Goal: Transaction & Acquisition: Purchase product/service

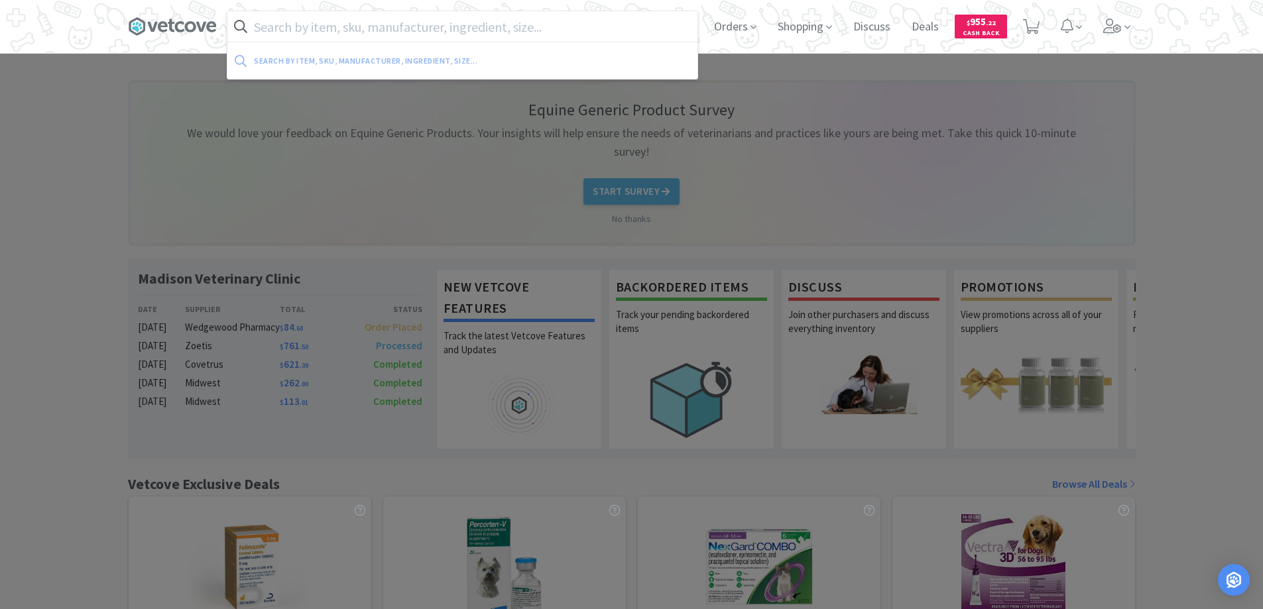
click at [282, 30] on input "text" at bounding box center [462, 26] width 470 height 30
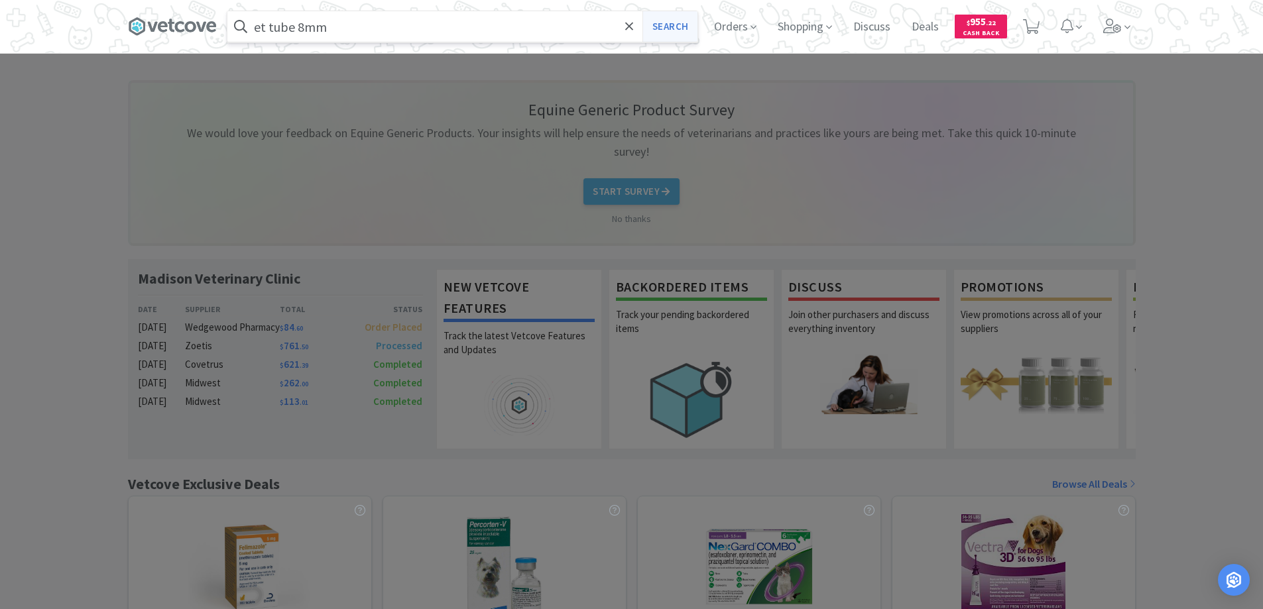
type input "et tube 8mm"
click at [667, 22] on button "Search" at bounding box center [669, 26] width 55 height 30
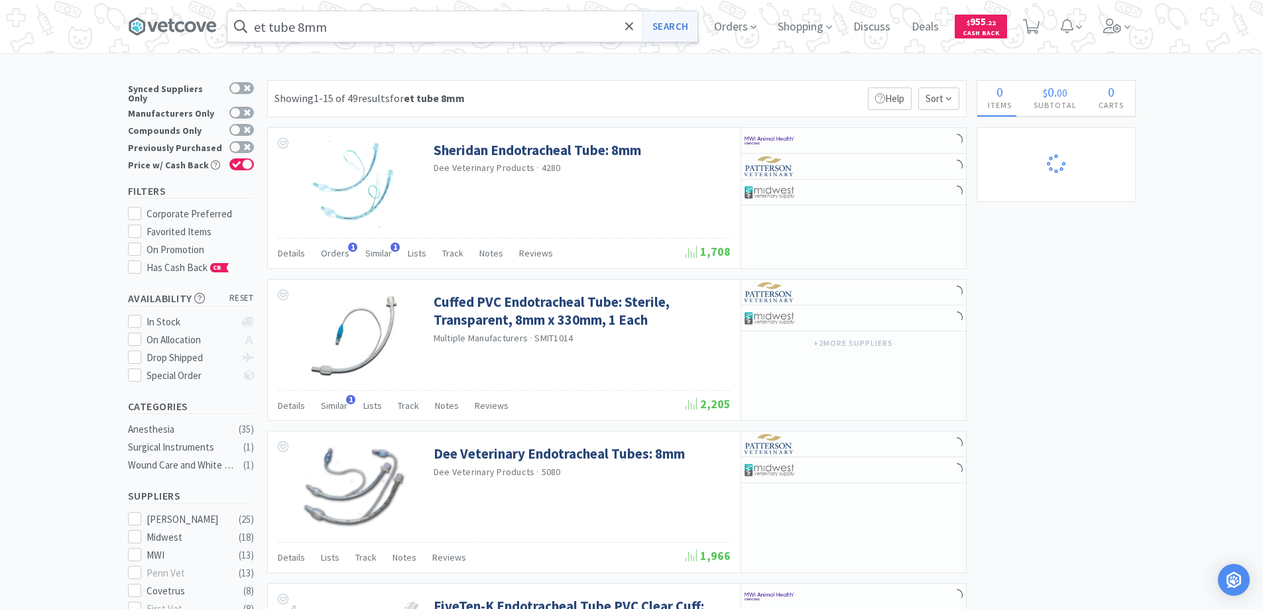
select select "2"
select select "1"
select select "2"
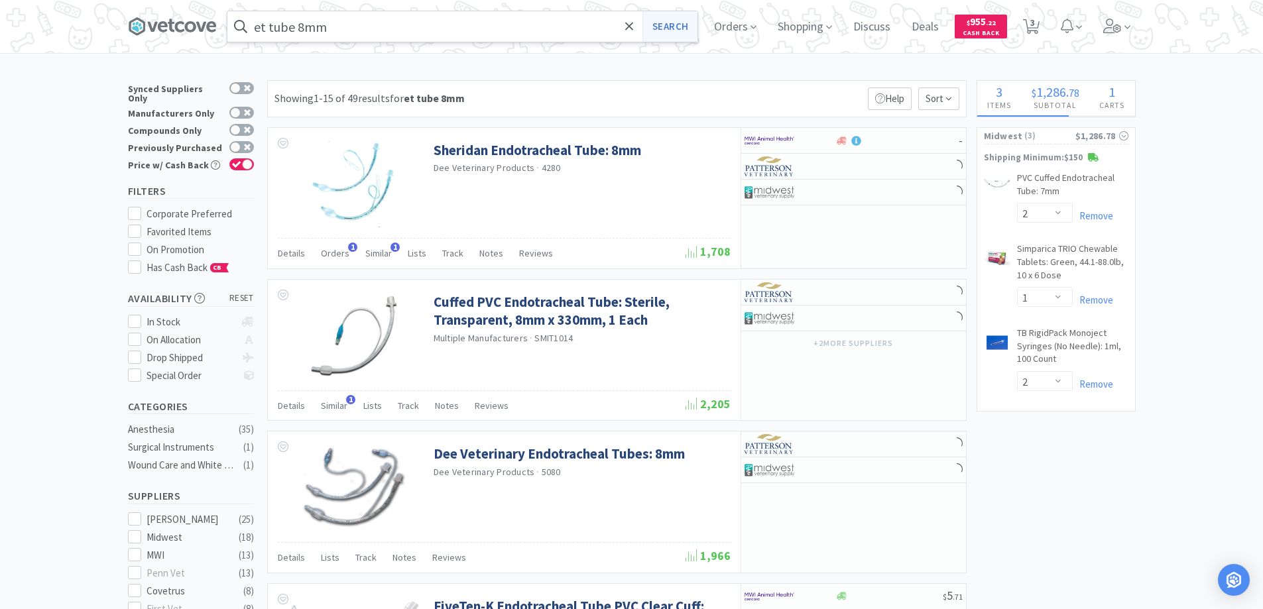
select select "1"
select select "6"
select select "4"
select select "10"
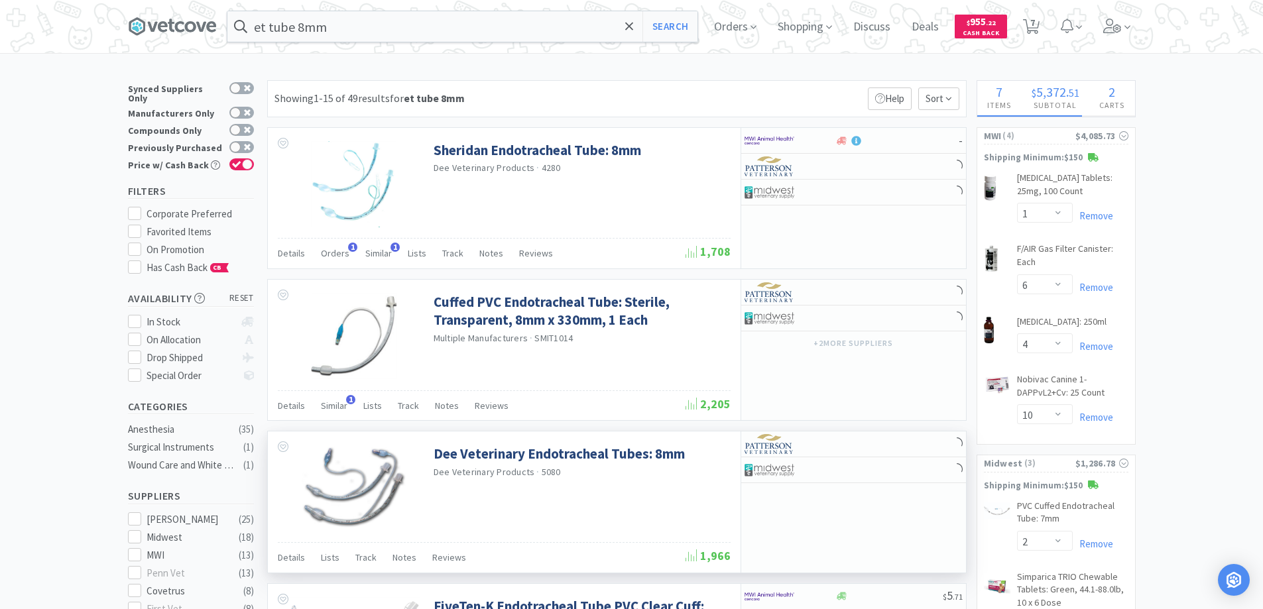
select select "3"
select select "1"
select select "4"
select select "6"
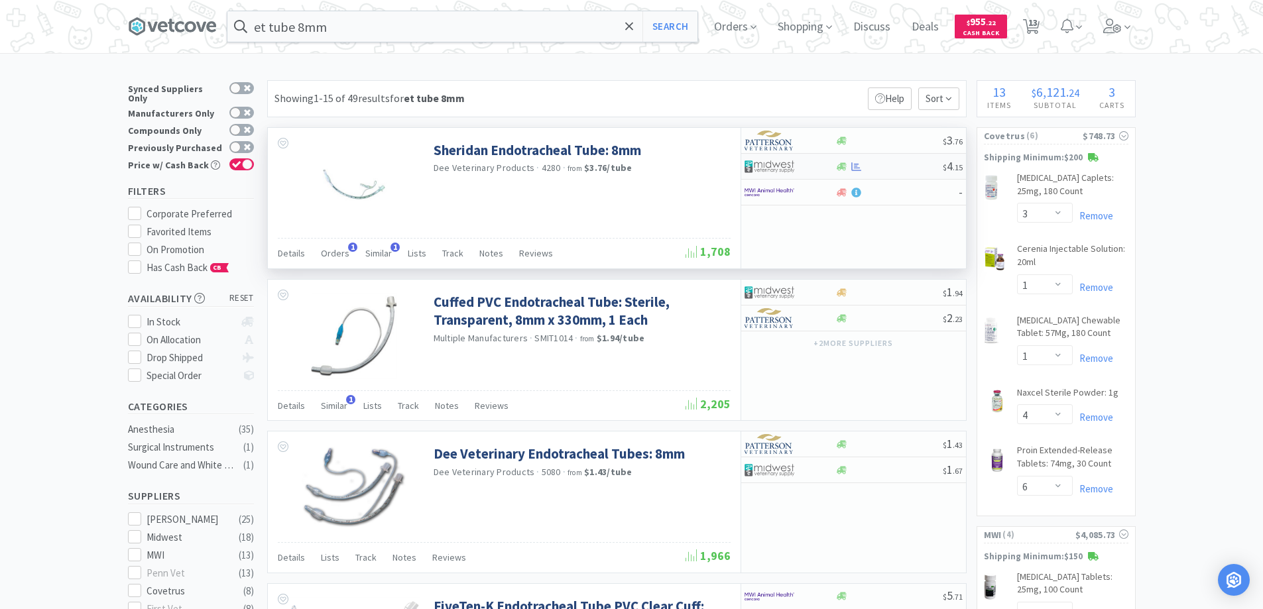
click at [811, 164] on div at bounding box center [781, 166] width 73 height 23
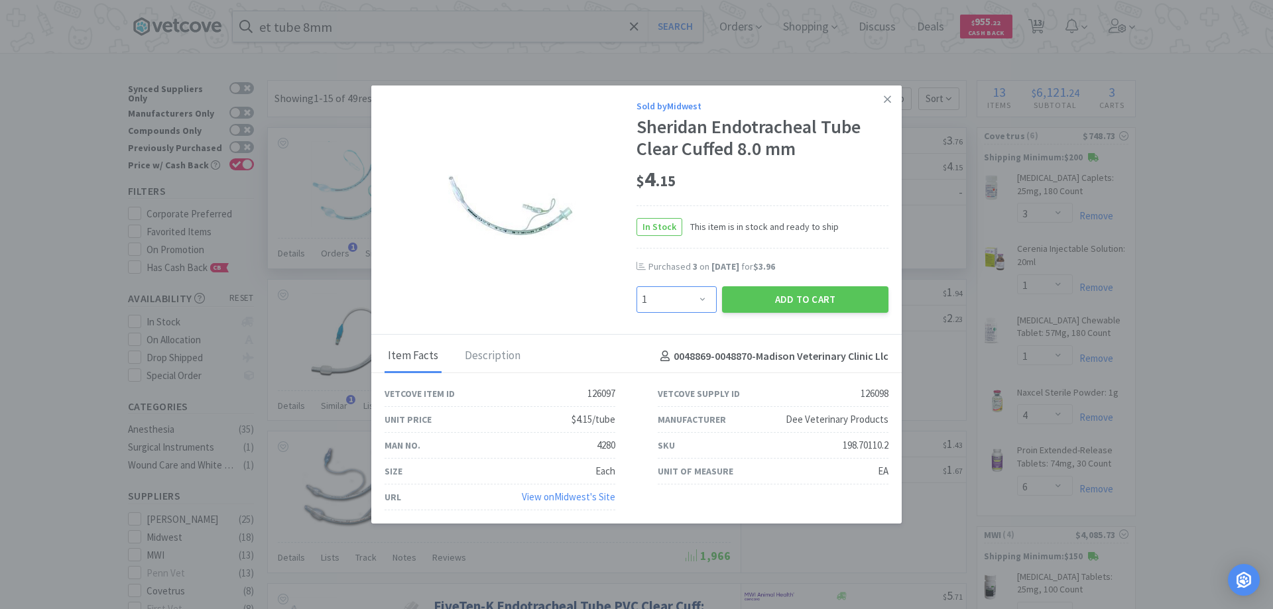
drag, startPoint x: 703, startPoint y: 300, endPoint x: 703, endPoint y: 290, distance: 9.9
click at [703, 300] on select "Enter Quantity 1 2 3 4 5 6 7 8 9 10 11 12 13 14 15 16 17 18 19 20 Enter Quantity" at bounding box center [676, 299] width 80 height 27
select select "2"
click at [636, 286] on select "Enter Quantity 1 2 3 4 5 6 7 8 9 10 11 12 13 14 15 16 17 18 19 20 Enter Quantity" at bounding box center [676, 299] width 80 height 27
click at [794, 297] on button "Add to Cart" at bounding box center [805, 299] width 166 height 27
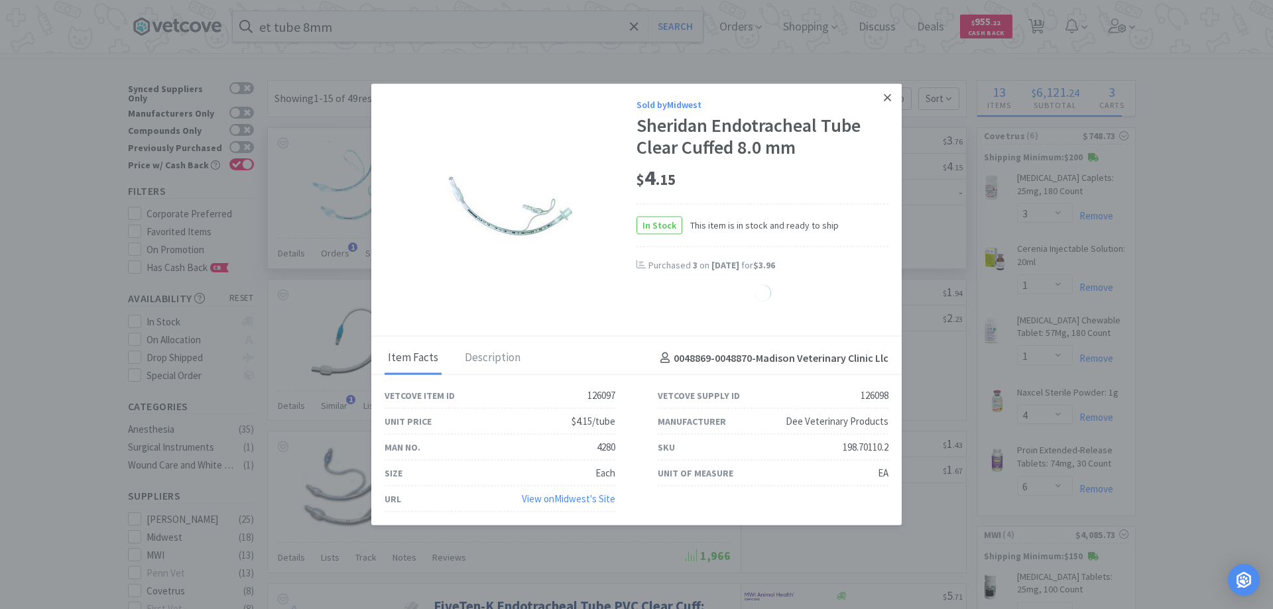
select select "2"
select select "1"
select select "2"
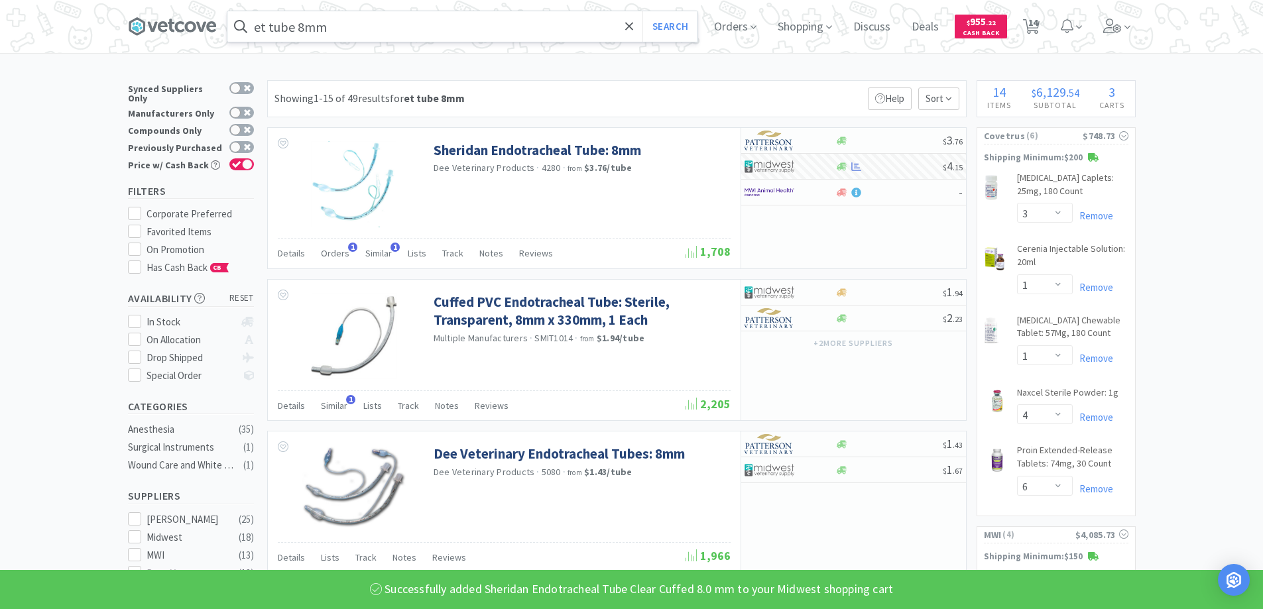
click at [345, 31] on input "et tube 8mm" at bounding box center [462, 26] width 470 height 30
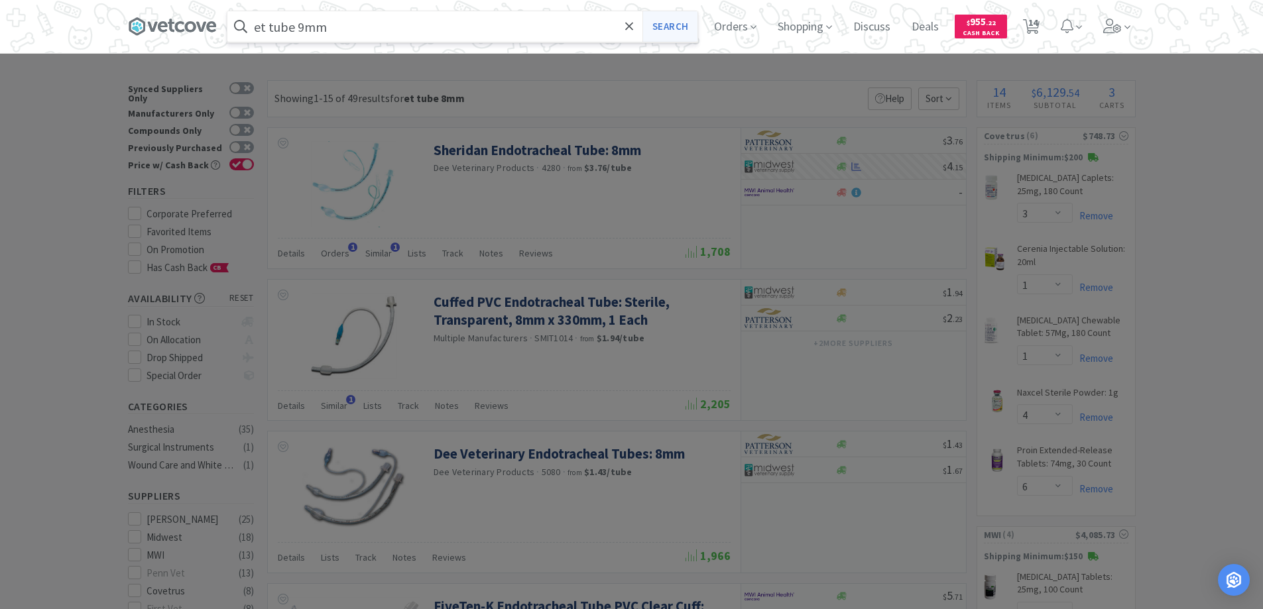
type input "et tube 9mm"
click at [667, 26] on button "Search" at bounding box center [669, 26] width 55 height 30
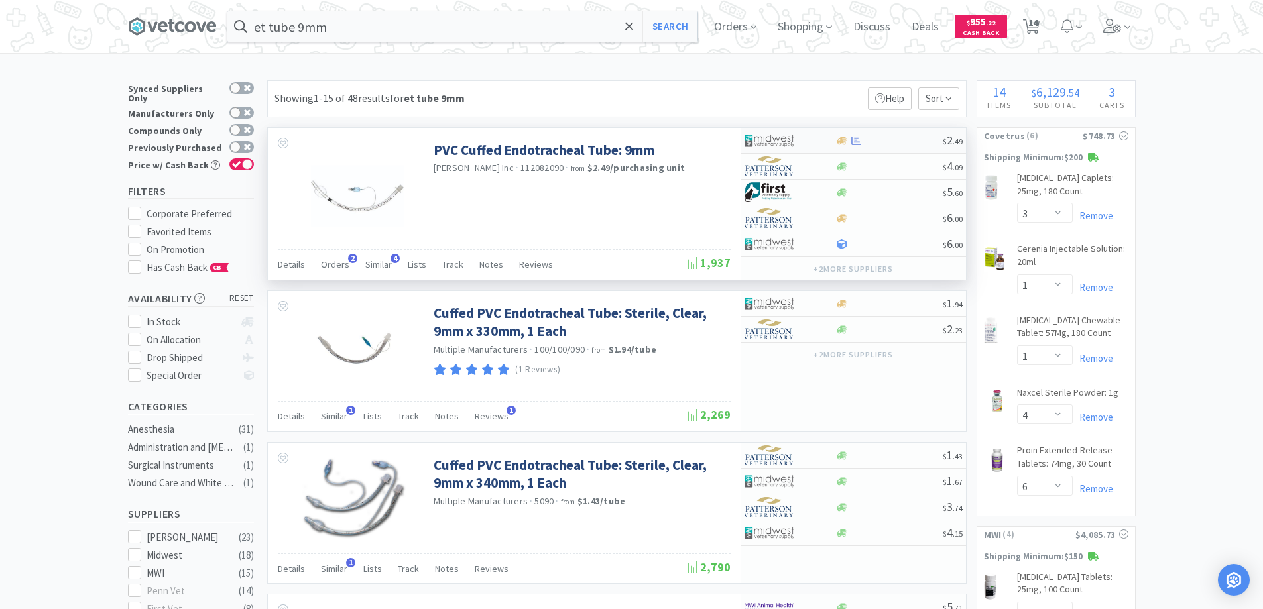
click at [810, 138] on div at bounding box center [781, 140] width 73 height 23
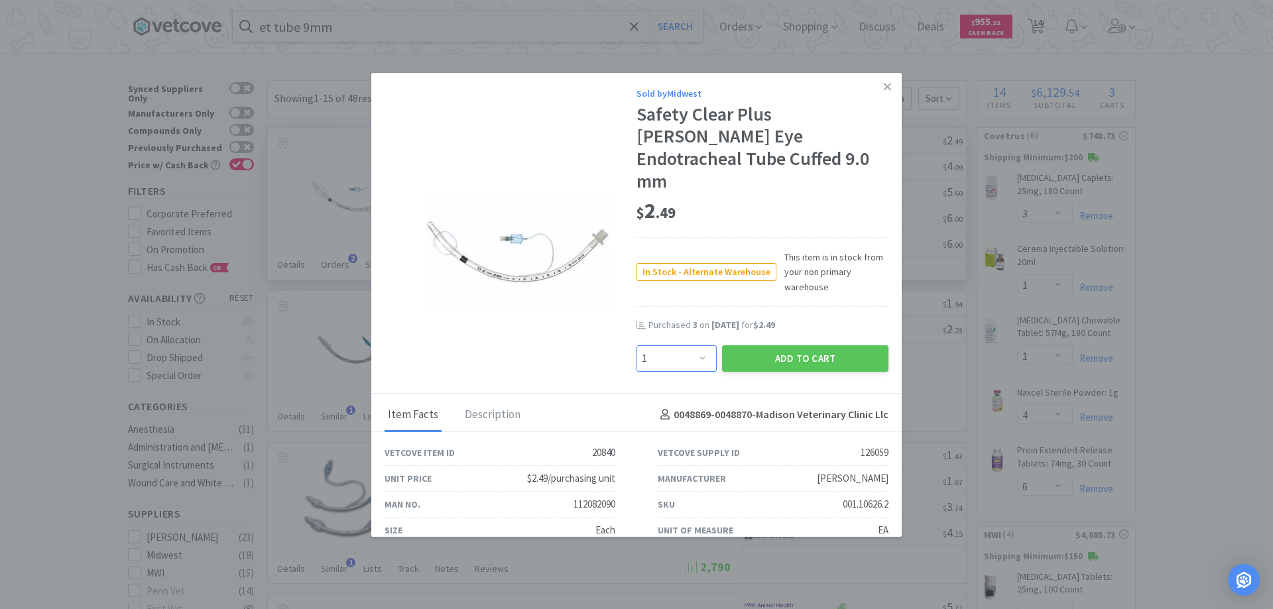
click at [697, 345] on select "Enter Quantity 1 2 3 4 5 6 7 8 9 10 11 12 13 14 15 16 17 18 19 20 Enter Quantity" at bounding box center [676, 358] width 80 height 27
select select "2"
click at [636, 345] on select "Enter Quantity 1 2 3 4 5 6 7 8 9 10 11 12 13 14 15 16 17 18 19 20 Enter Quantity" at bounding box center [676, 358] width 80 height 27
click at [788, 345] on button "Add to Cart" at bounding box center [805, 358] width 166 height 27
select select "2"
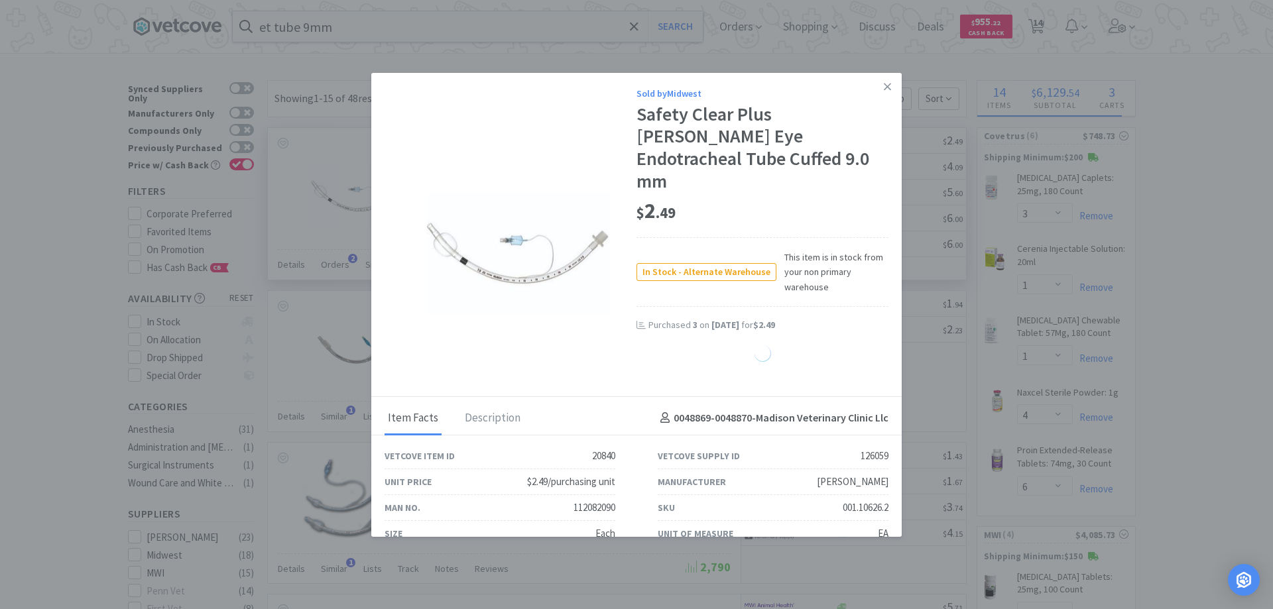
select select "1"
select select "2"
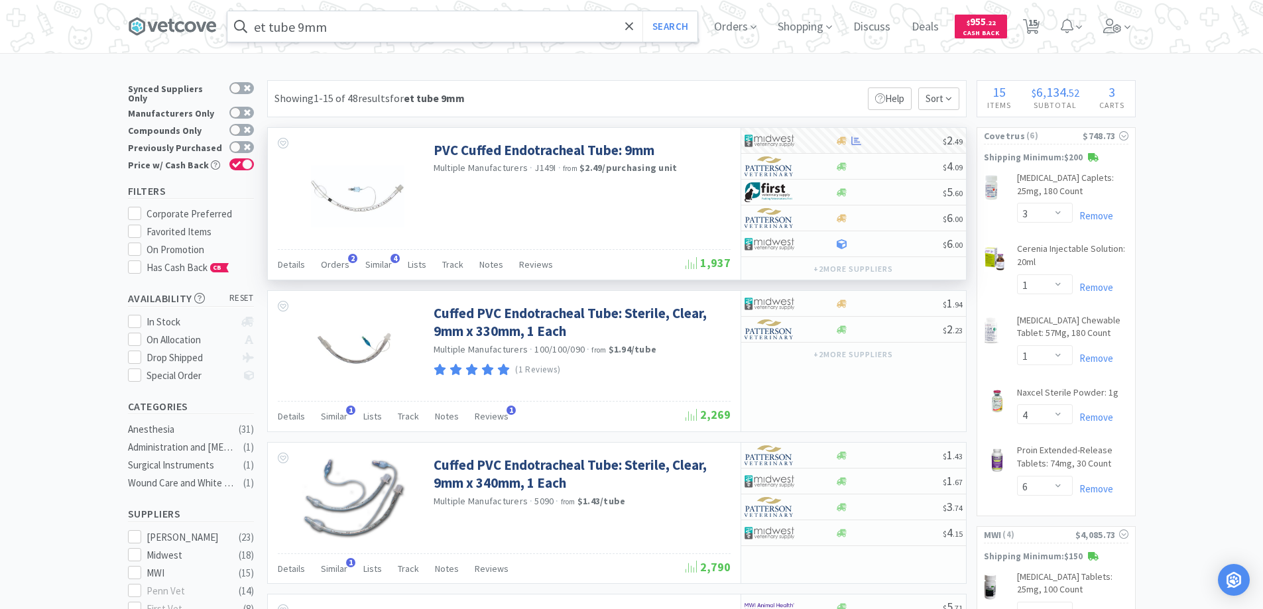
click at [365, 22] on input "et tube 9mm" at bounding box center [462, 26] width 470 height 30
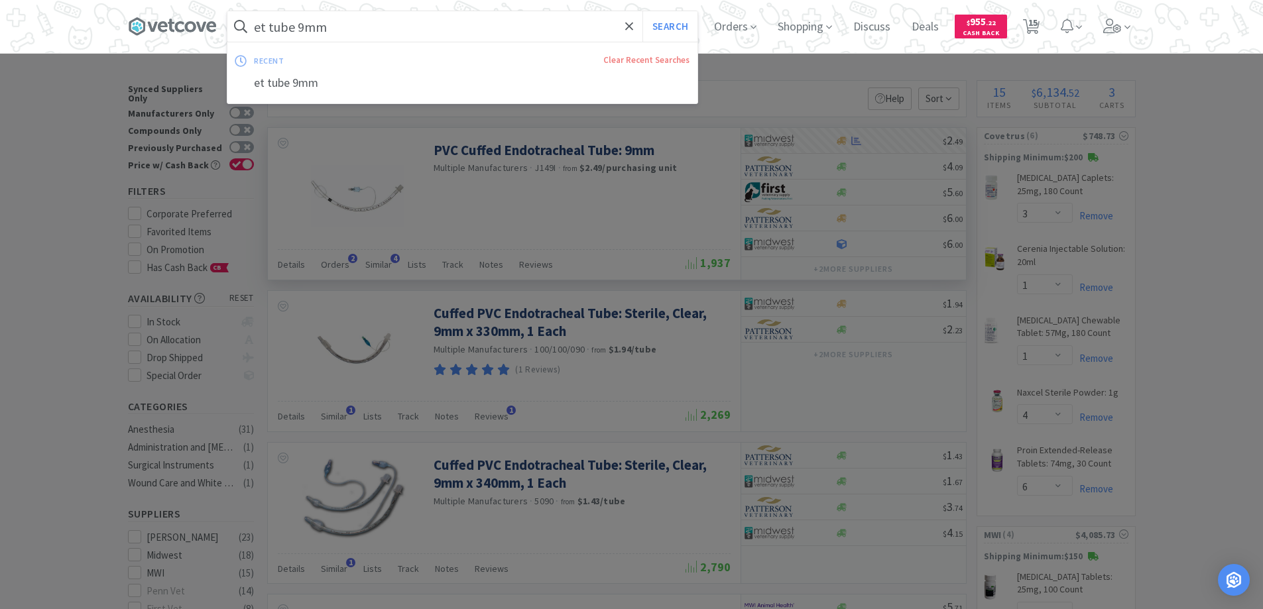
click at [642, 11] on button "Search" at bounding box center [669, 26] width 55 height 30
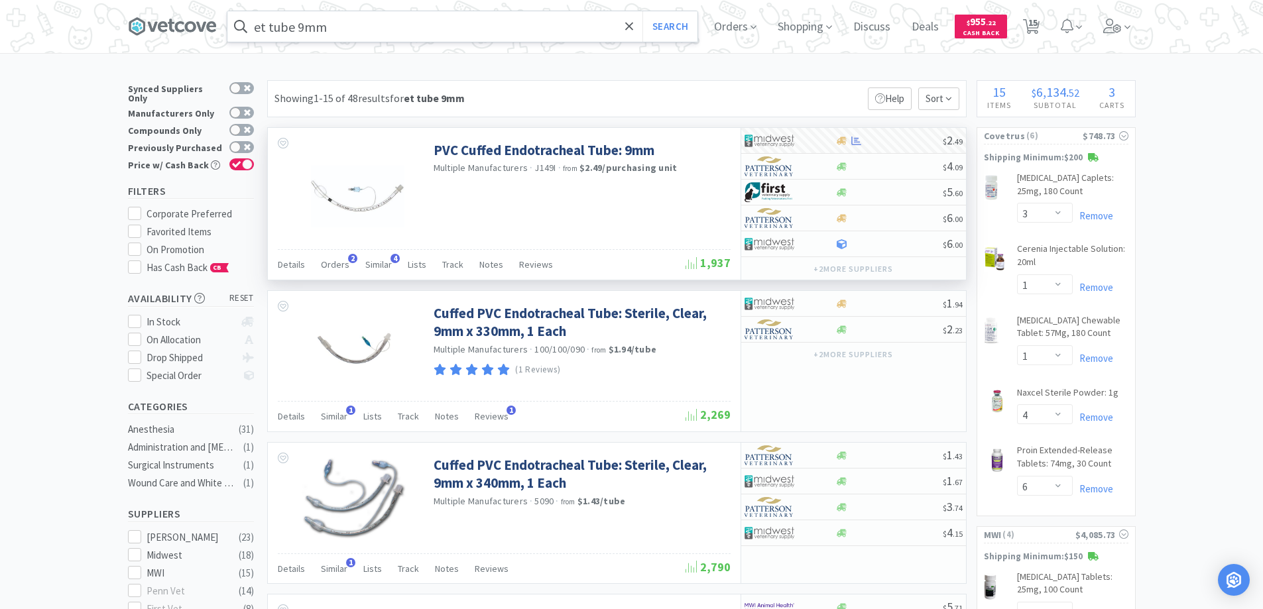
click at [365, 22] on input "et tube 9mm" at bounding box center [462, 26] width 470 height 30
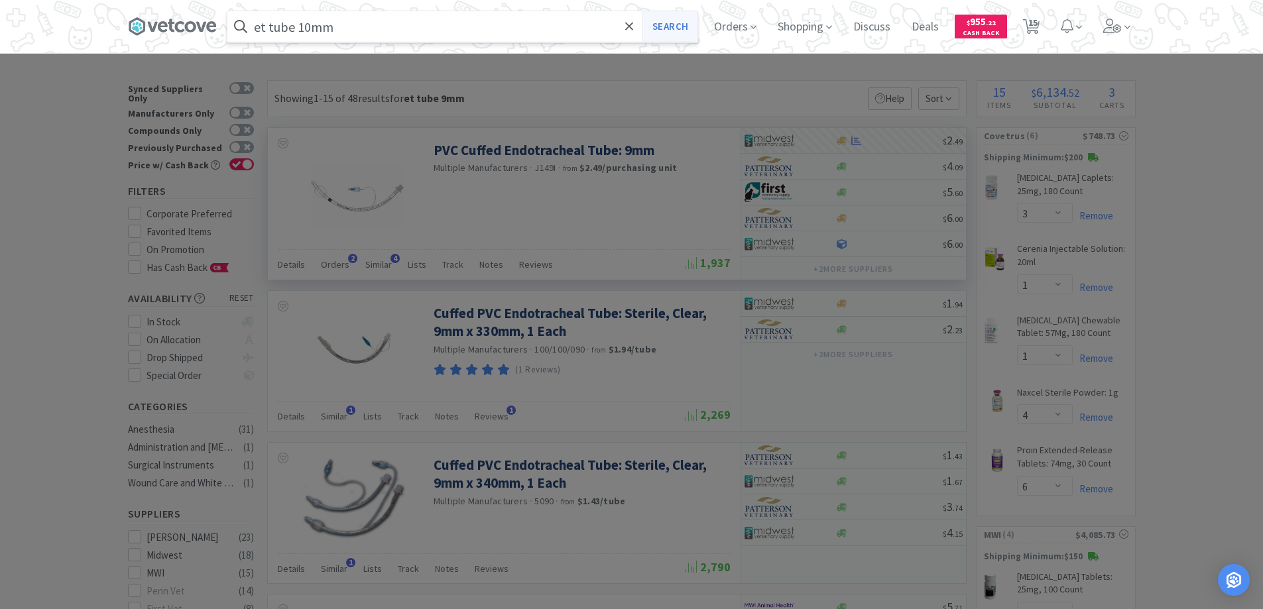
type input "et tube 10mm"
click at [678, 26] on button "Search" at bounding box center [669, 26] width 55 height 30
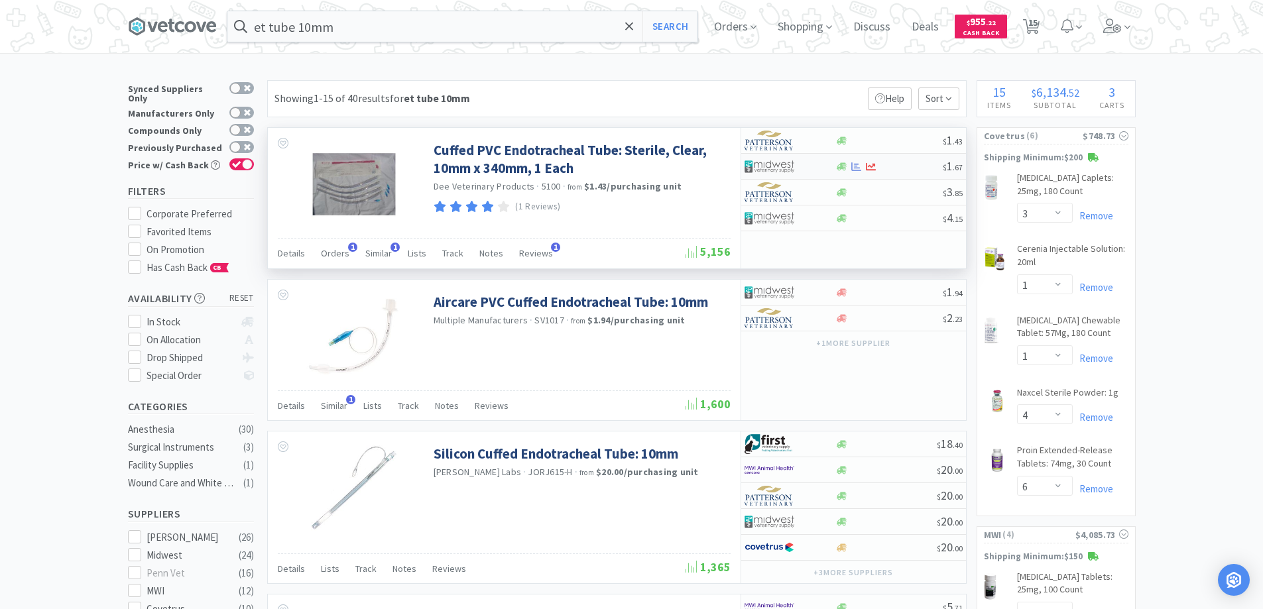
click at [791, 168] on img at bounding box center [770, 166] width 50 height 20
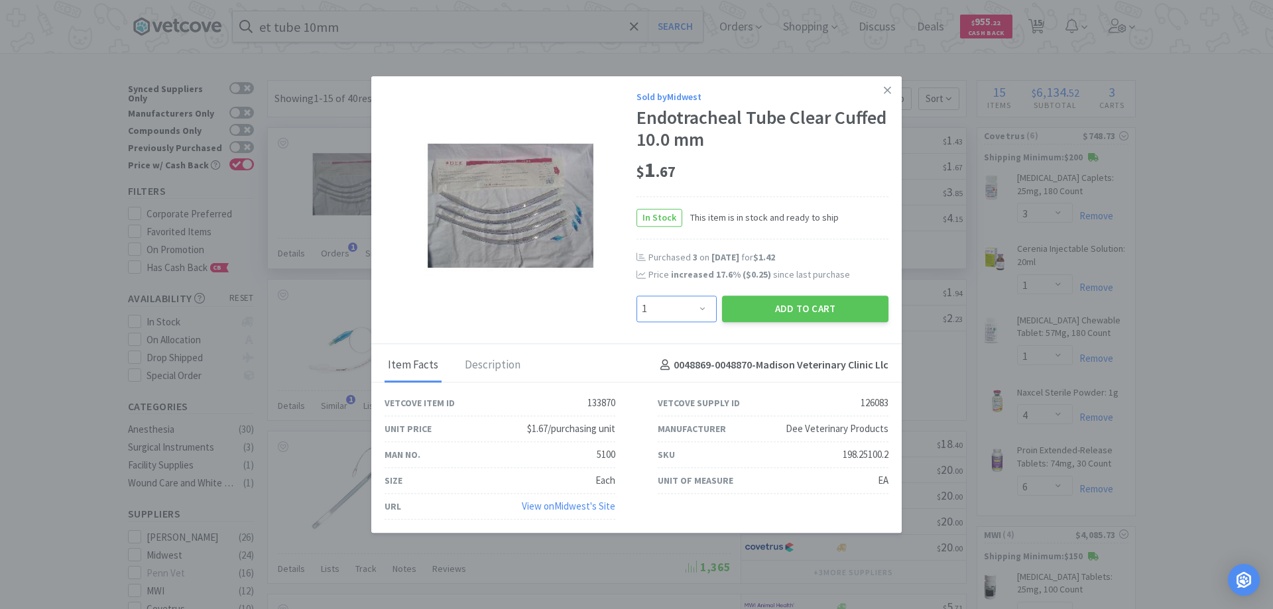
click at [705, 306] on select "Enter Quantity 1 2 3 4 5 6 7 8 9 10 11 12 13 14 15 16 17 18 19 20 Enter Quantity" at bounding box center [676, 309] width 80 height 27
select select "2"
click at [636, 296] on select "Enter Quantity 1 2 3 4 5 6 7 8 9 10 11 12 13 14 15 16 17 18 19 20 Enter Quantity" at bounding box center [676, 309] width 80 height 27
click at [771, 306] on button "Add to Cart" at bounding box center [805, 309] width 166 height 27
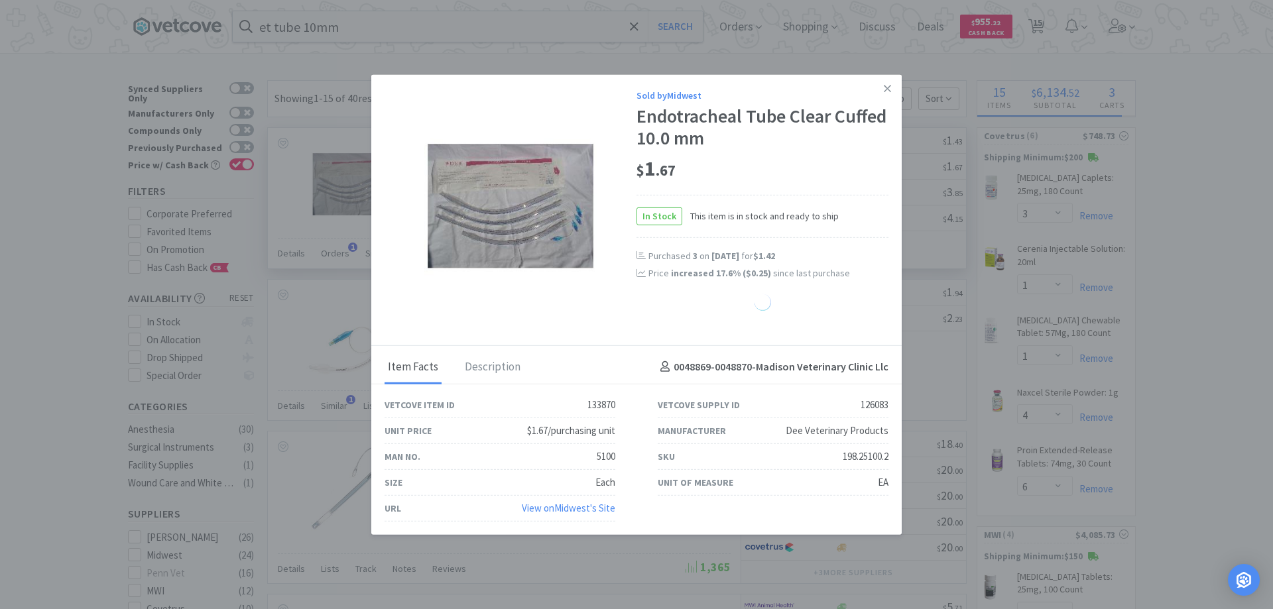
select select "2"
select select "1"
select select "2"
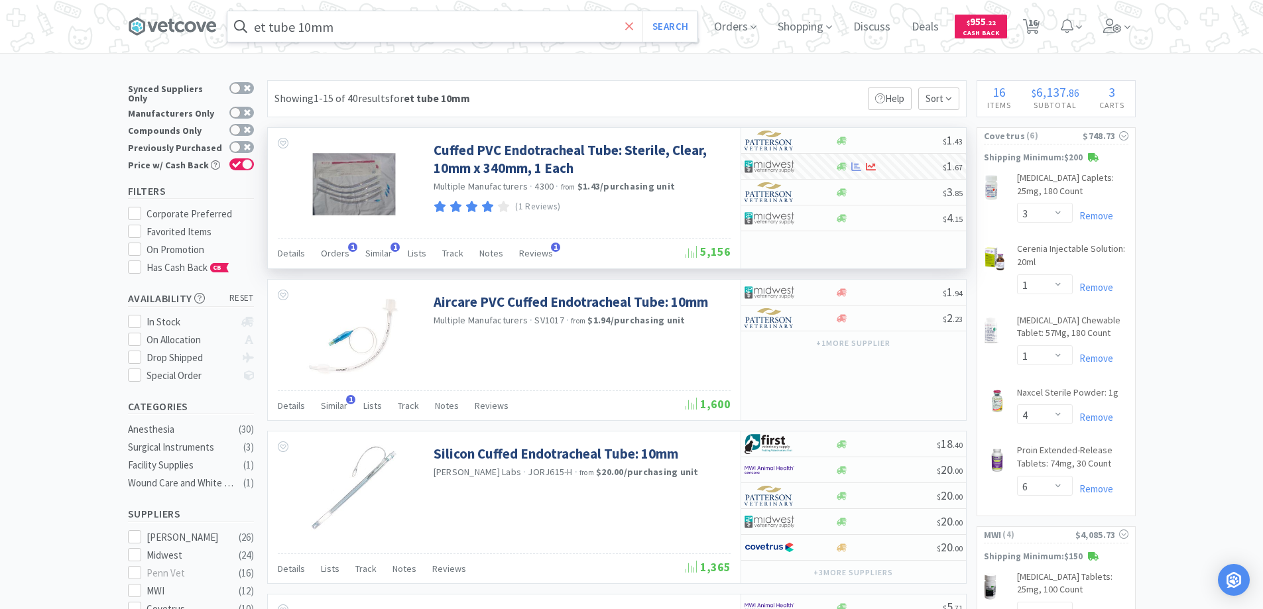
click at [634, 28] on icon at bounding box center [629, 26] width 9 height 13
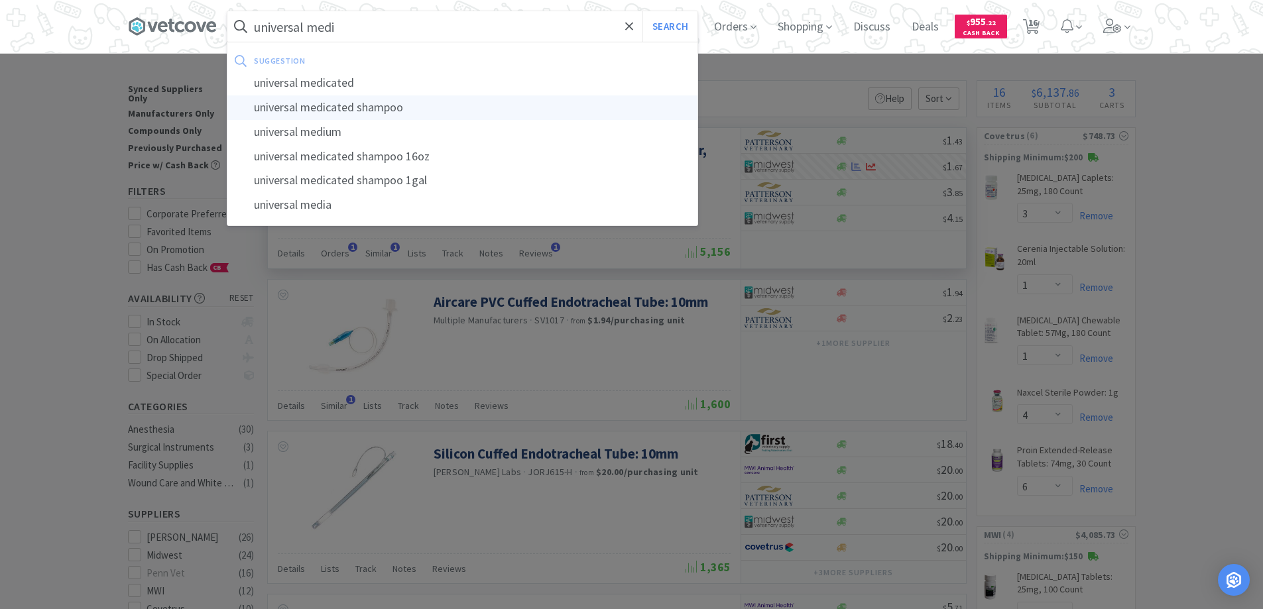
click at [323, 103] on div "universal medicated shampoo" at bounding box center [462, 107] width 470 height 25
type input "universal medicated shampoo"
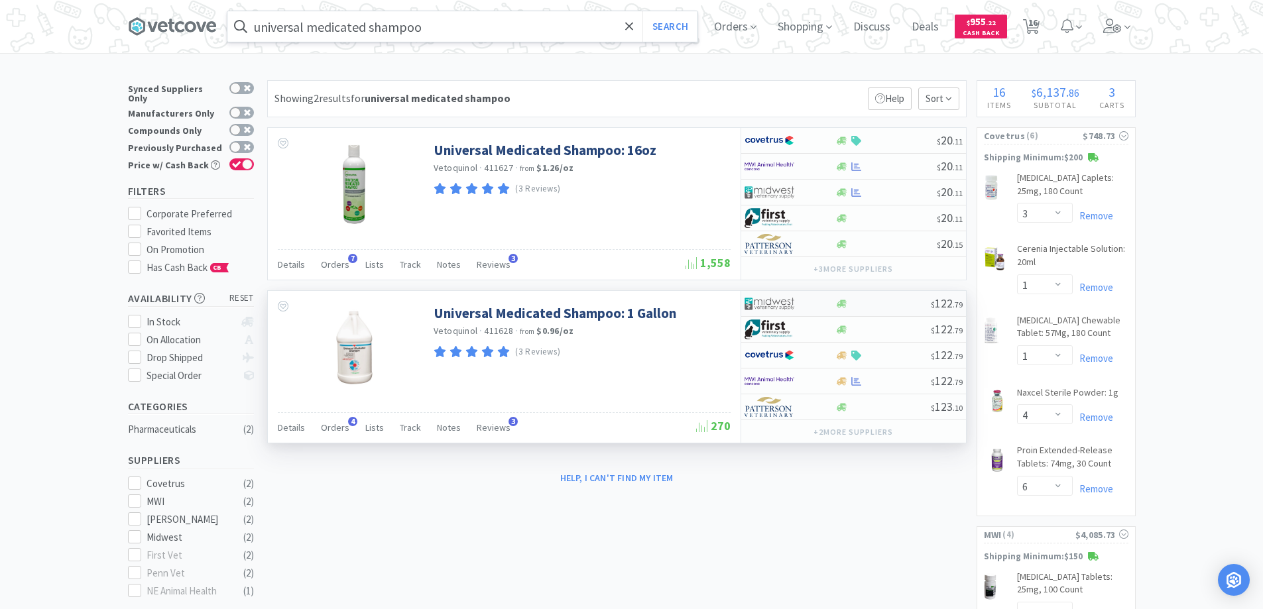
click at [817, 300] on div at bounding box center [790, 303] width 91 height 23
select select "1"
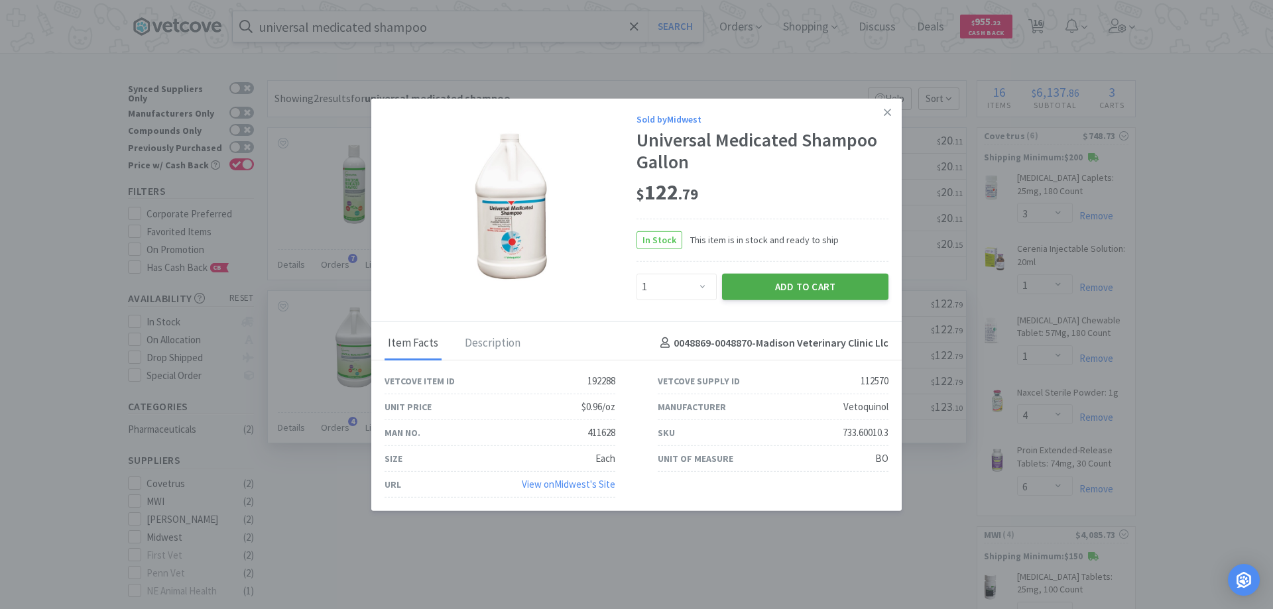
click at [790, 290] on button "Add to Cart" at bounding box center [805, 286] width 166 height 27
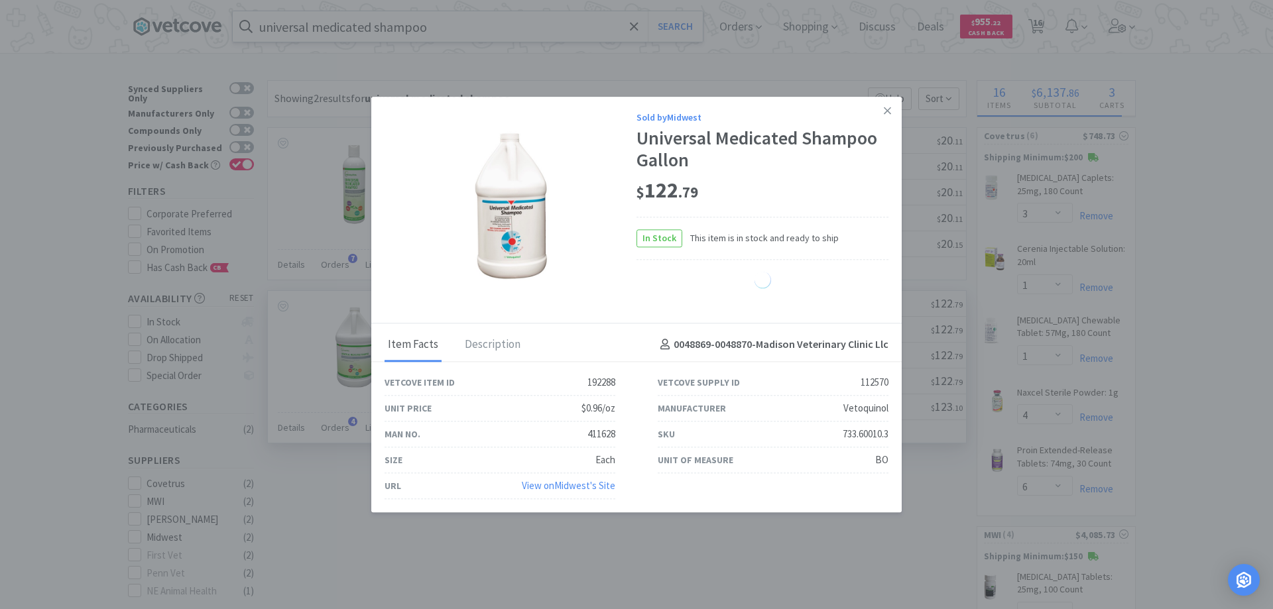
select select "1"
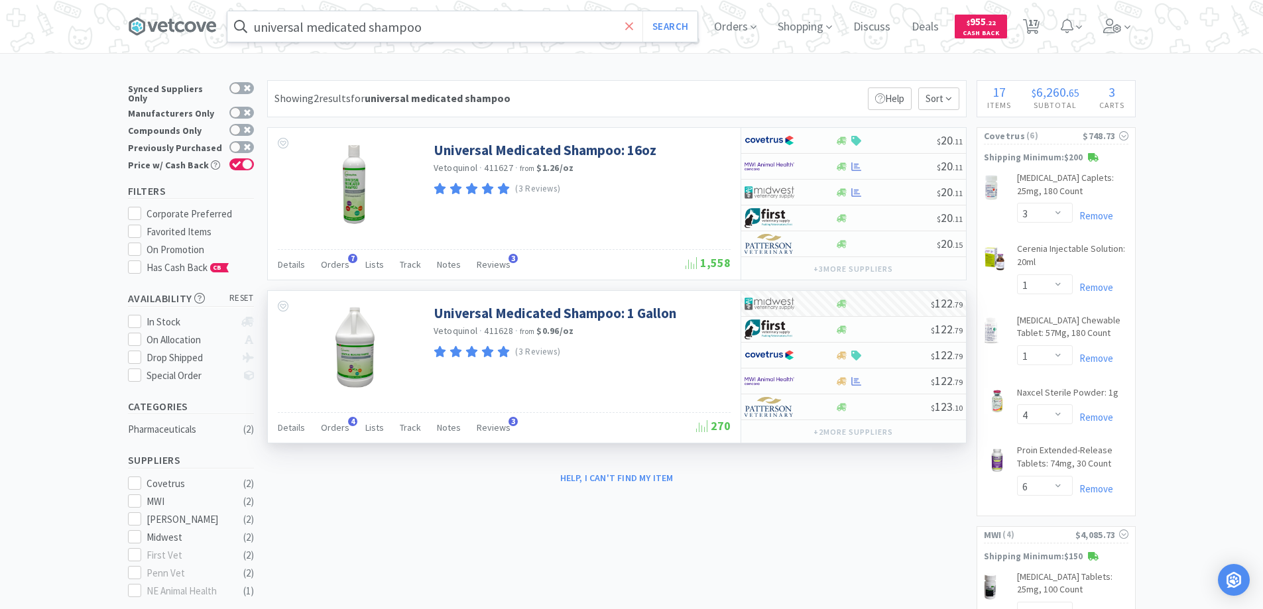
click at [632, 28] on icon at bounding box center [629, 26] width 8 height 8
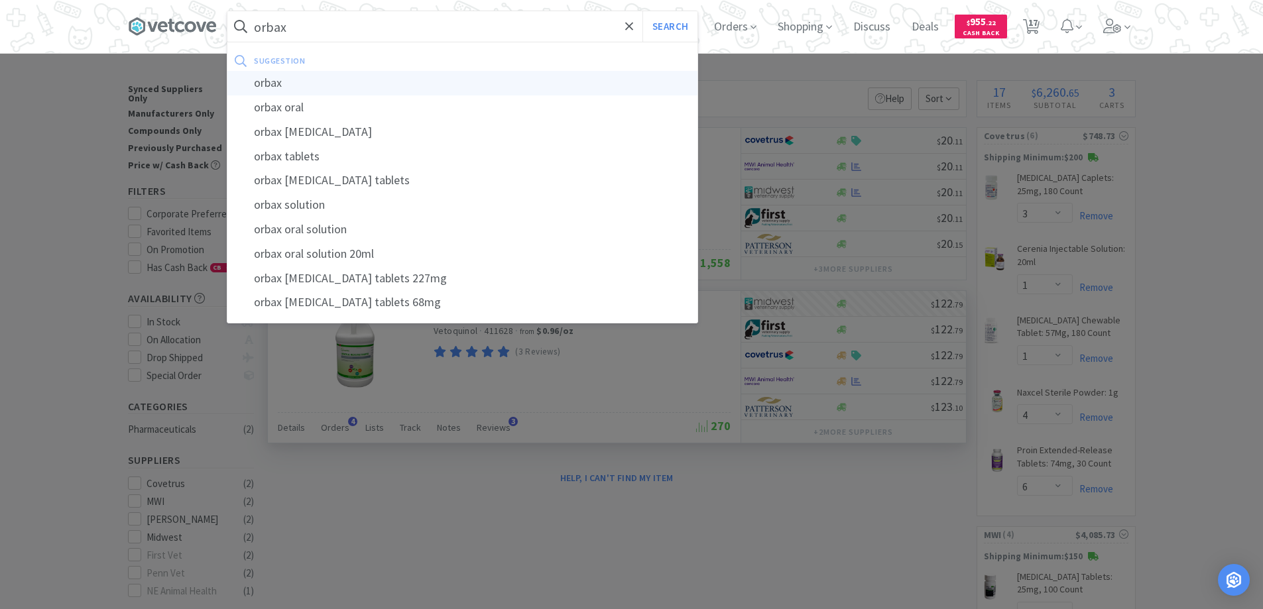
type input "orbax"
click at [269, 84] on div "orbax" at bounding box center [462, 83] width 470 height 25
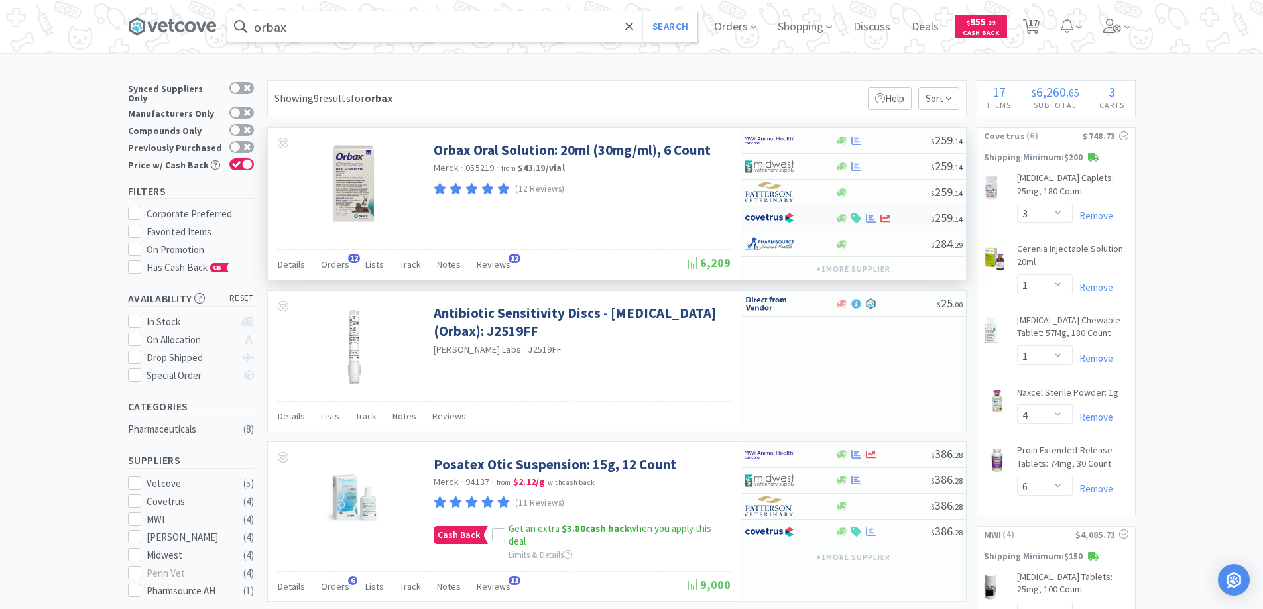
click at [813, 213] on div at bounding box center [781, 218] width 73 height 23
select select "1"
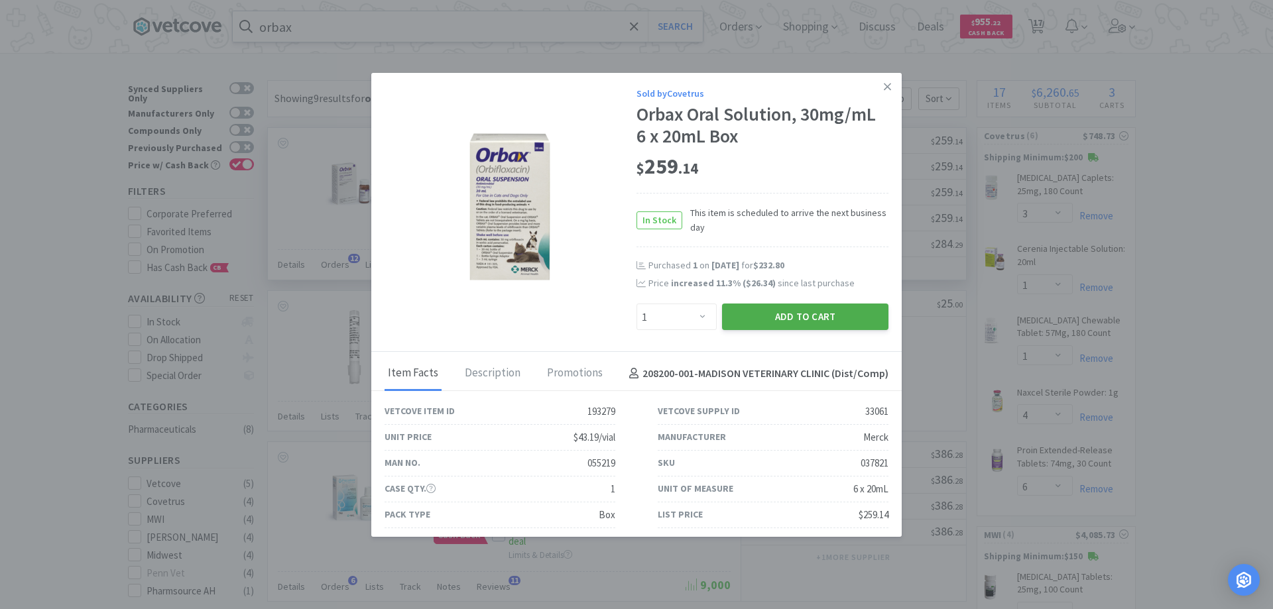
click at [780, 314] on button "Add to Cart" at bounding box center [805, 317] width 166 height 27
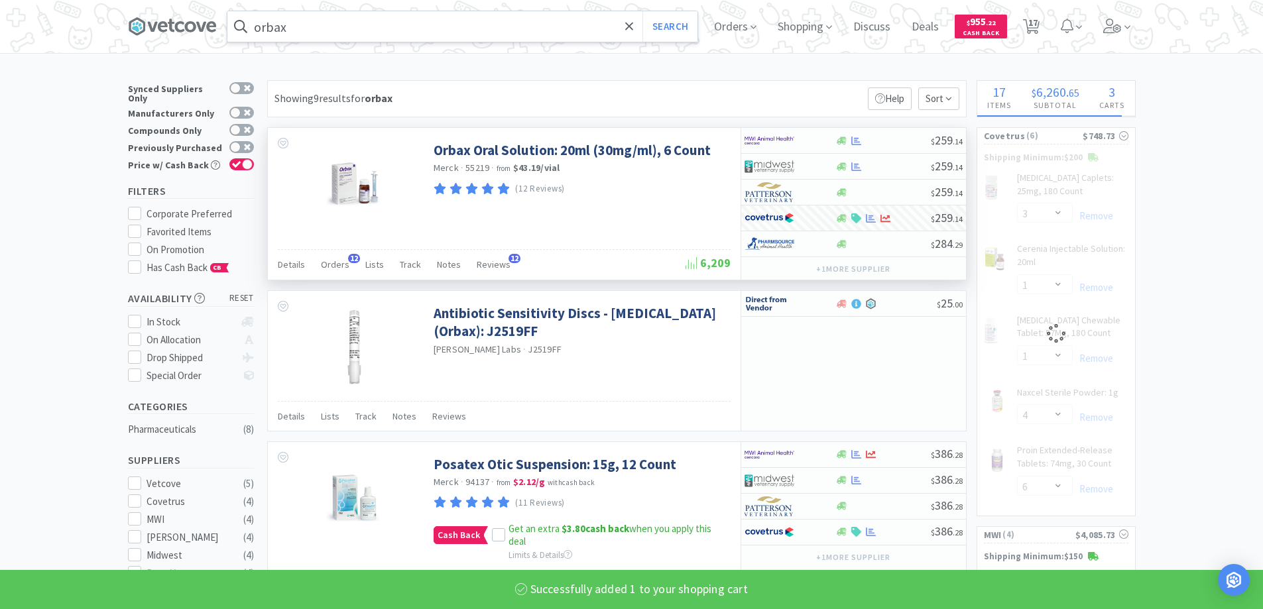
select select "1"
select select "6"
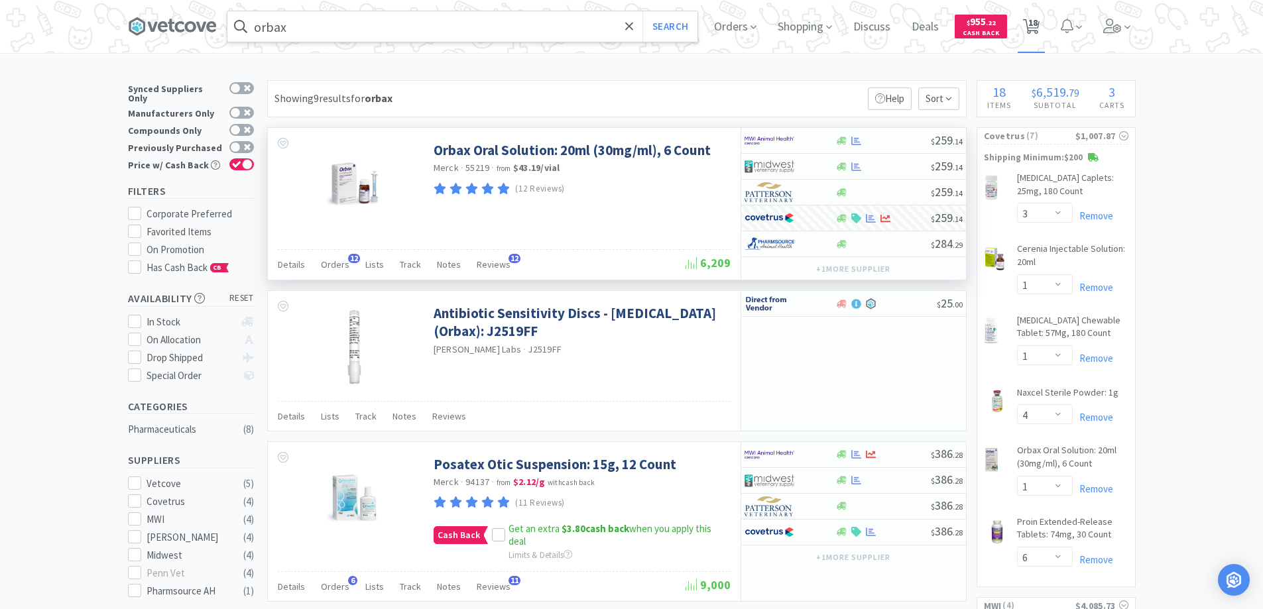
click at [1038, 23] on span "18" at bounding box center [1032, 22] width 9 height 53
select select "3"
select select "1"
select select "4"
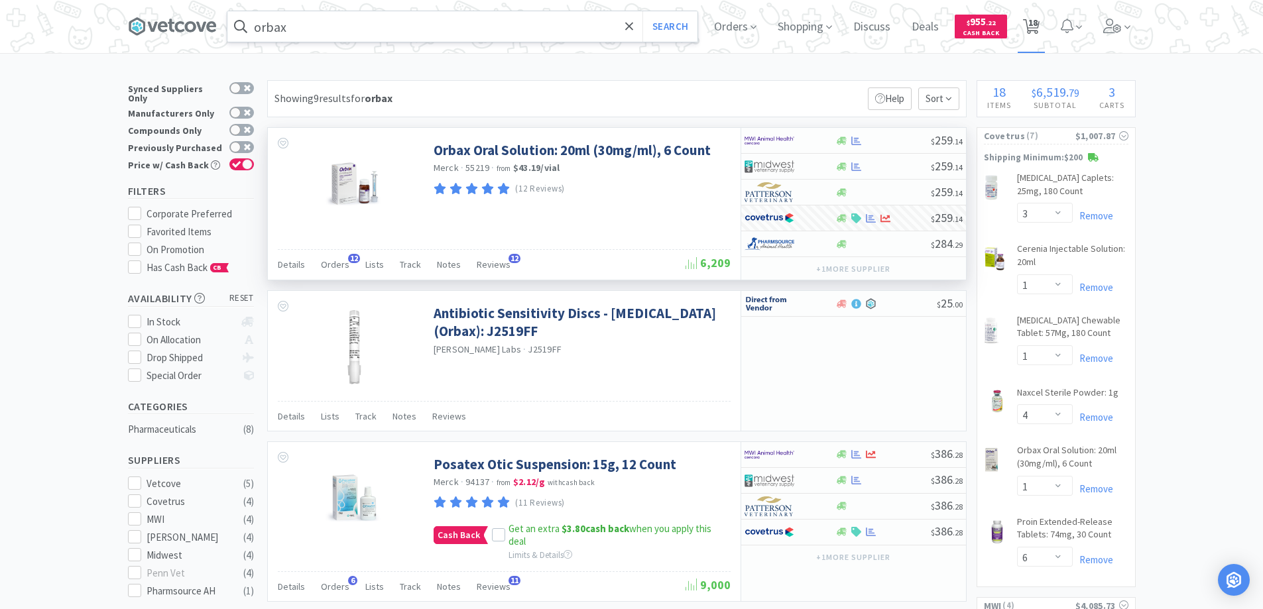
select select "1"
select select "6"
select select "2"
select select "1"
select select "6"
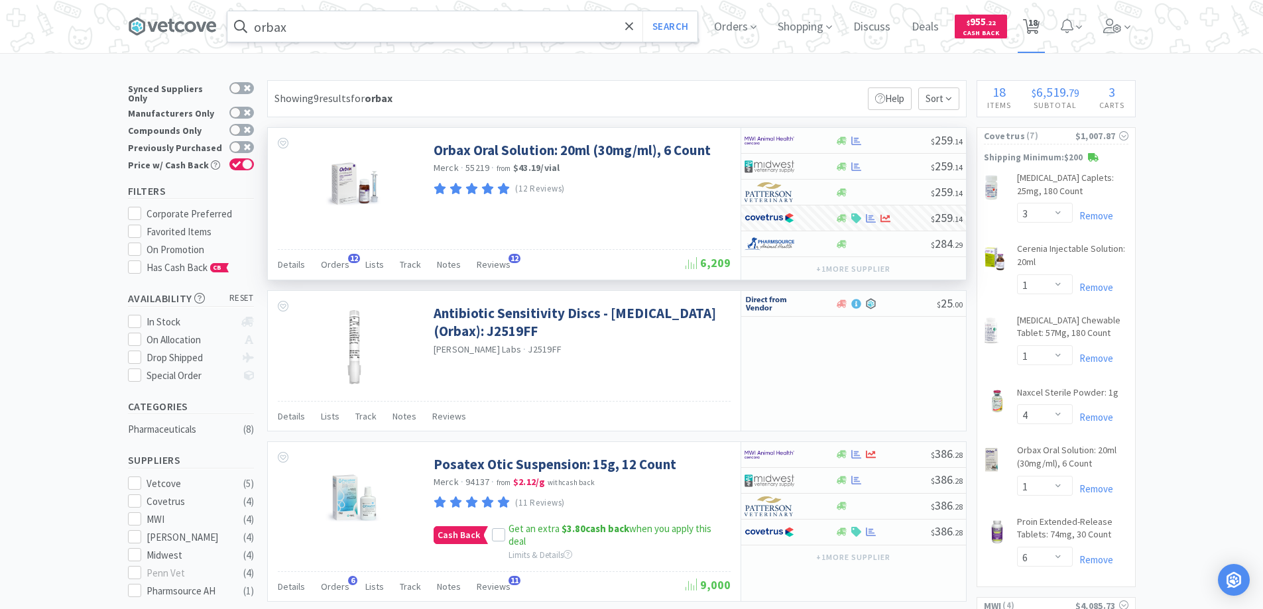
select select "4"
select select "10"
select select "2"
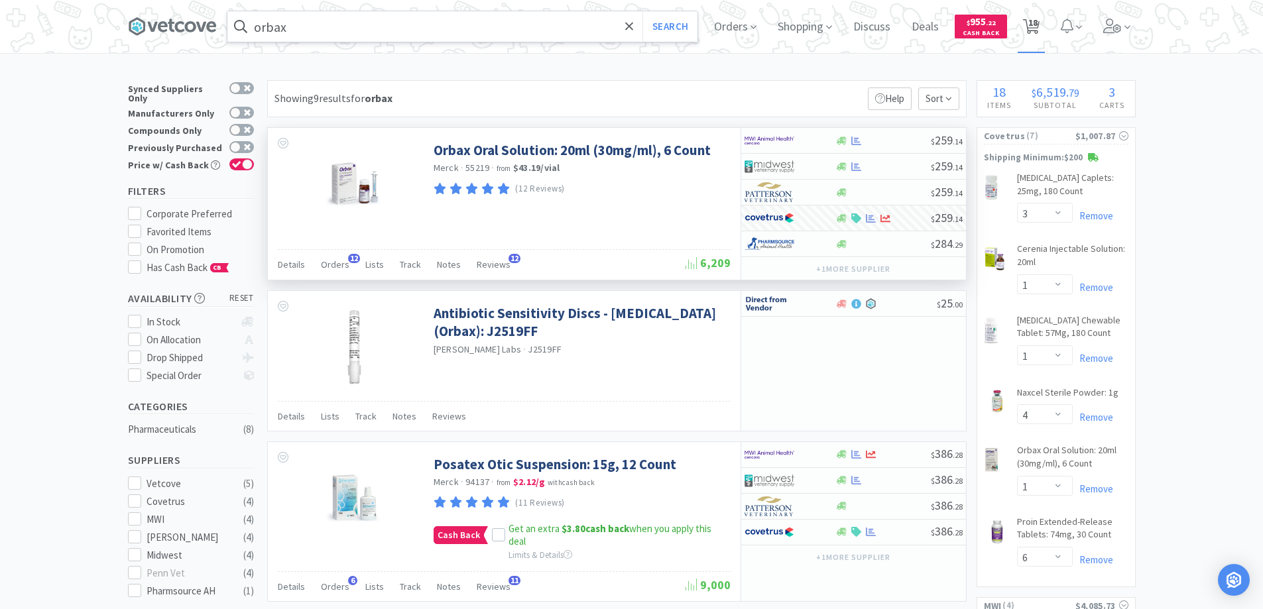
select select "2"
select select "1"
select select "2"
select select "1"
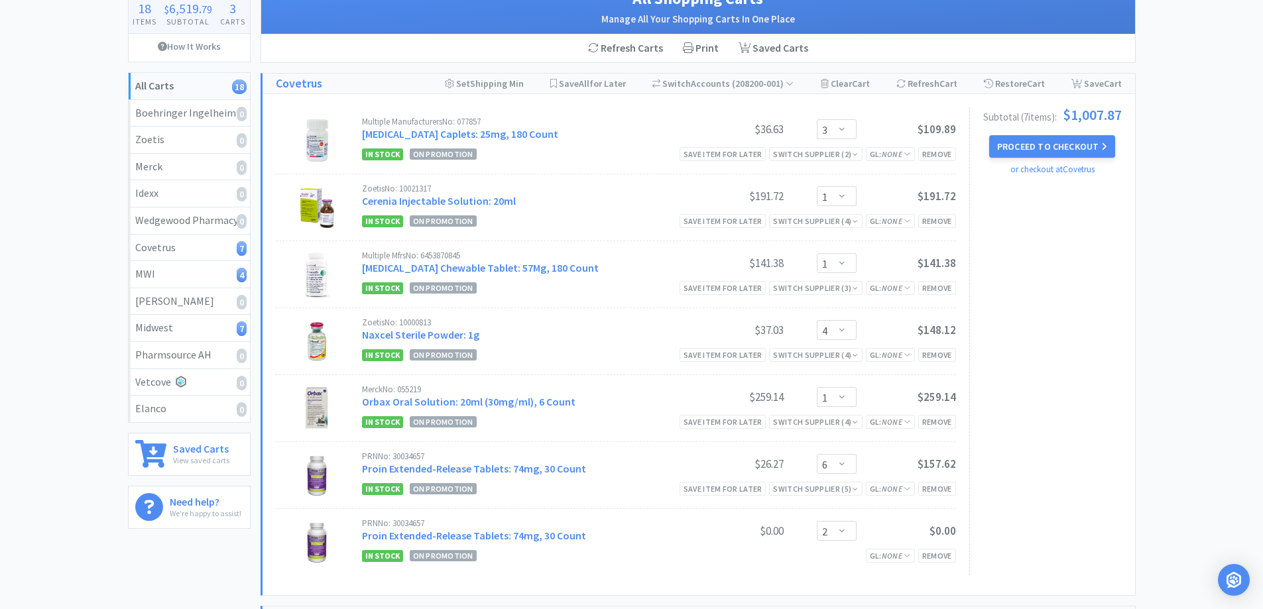
scroll to position [133, 0]
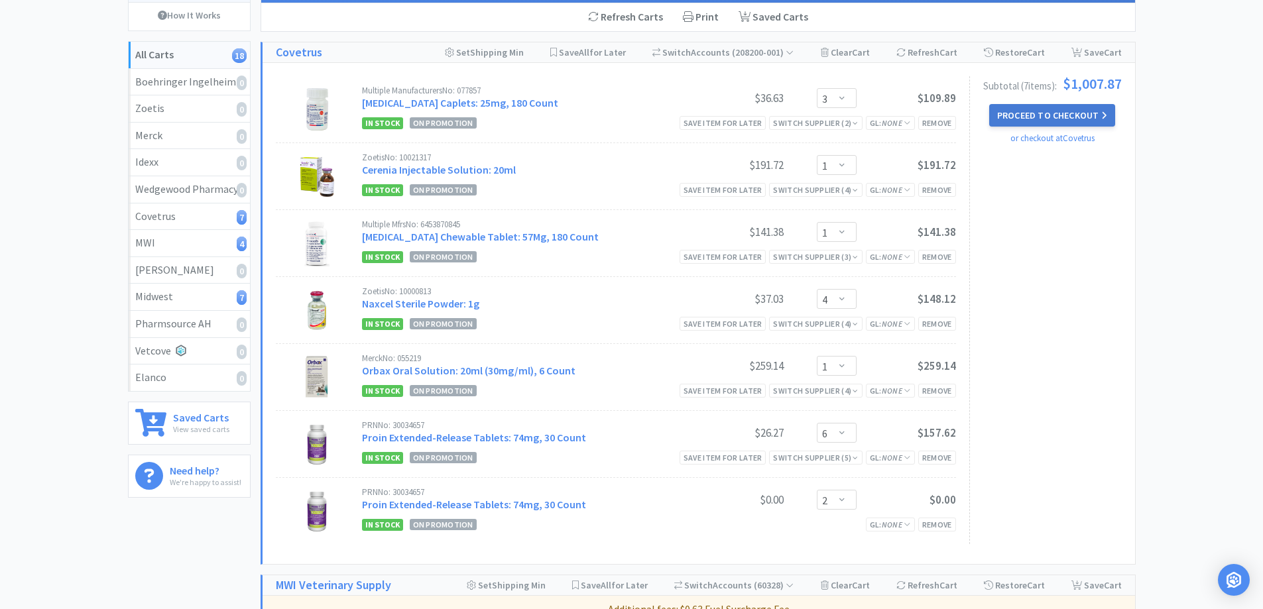
click at [1052, 113] on button "Proceed to Checkout" at bounding box center [1052, 115] width 126 height 23
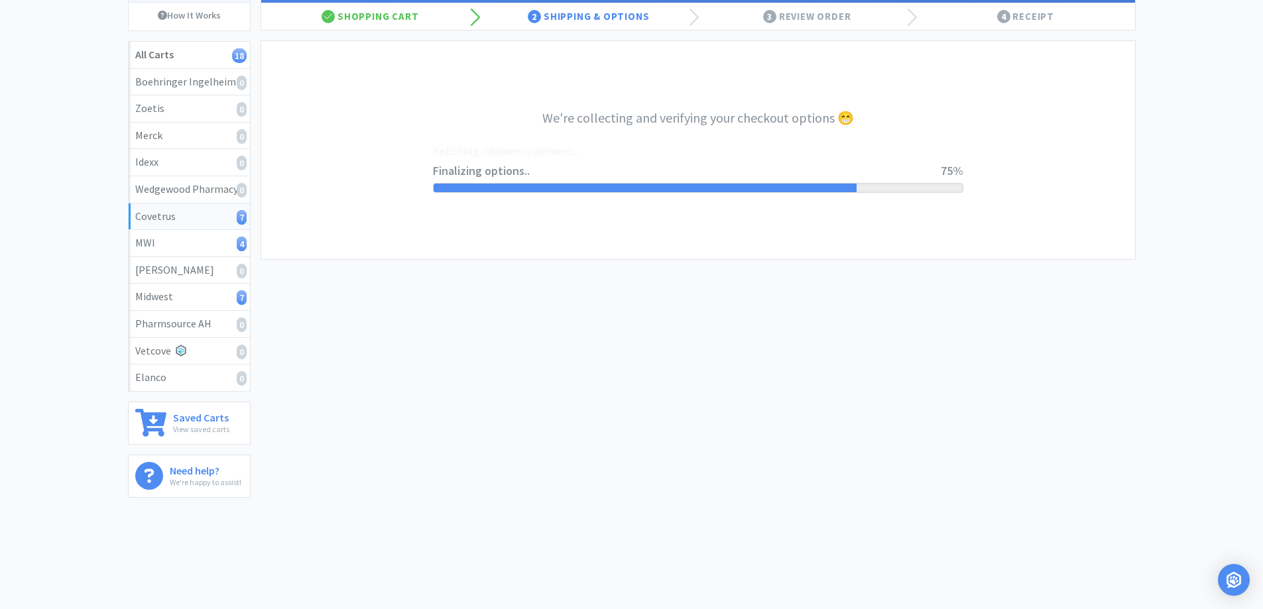
select select "ACCOUNT"
select select "cvt-standard-net"
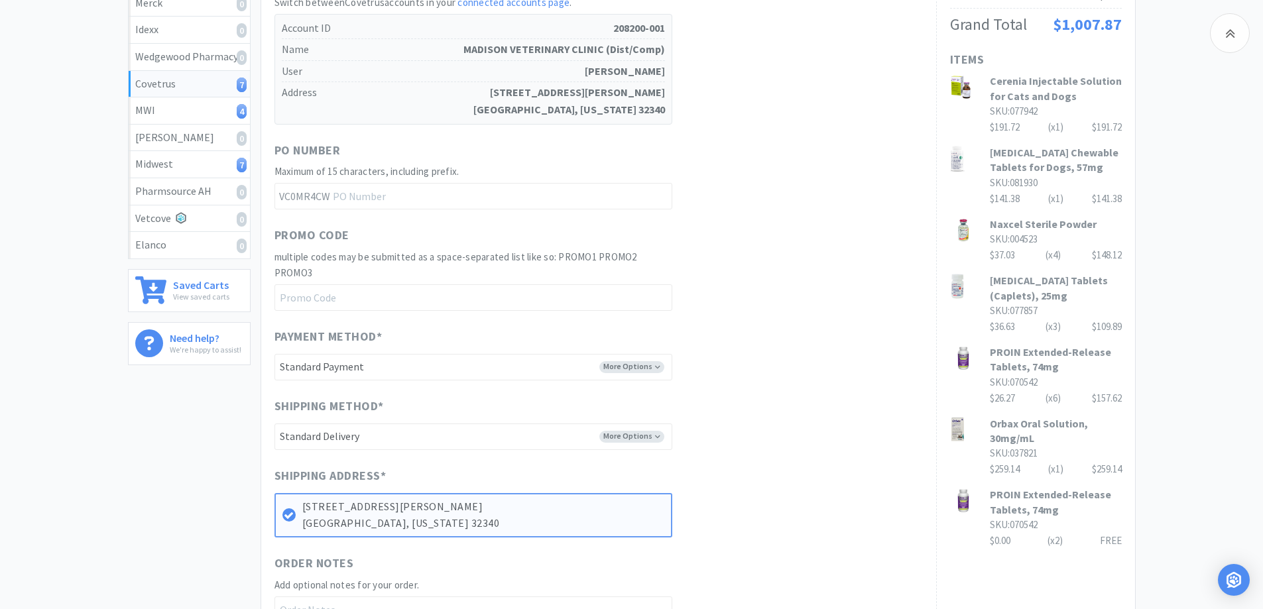
scroll to position [499, 0]
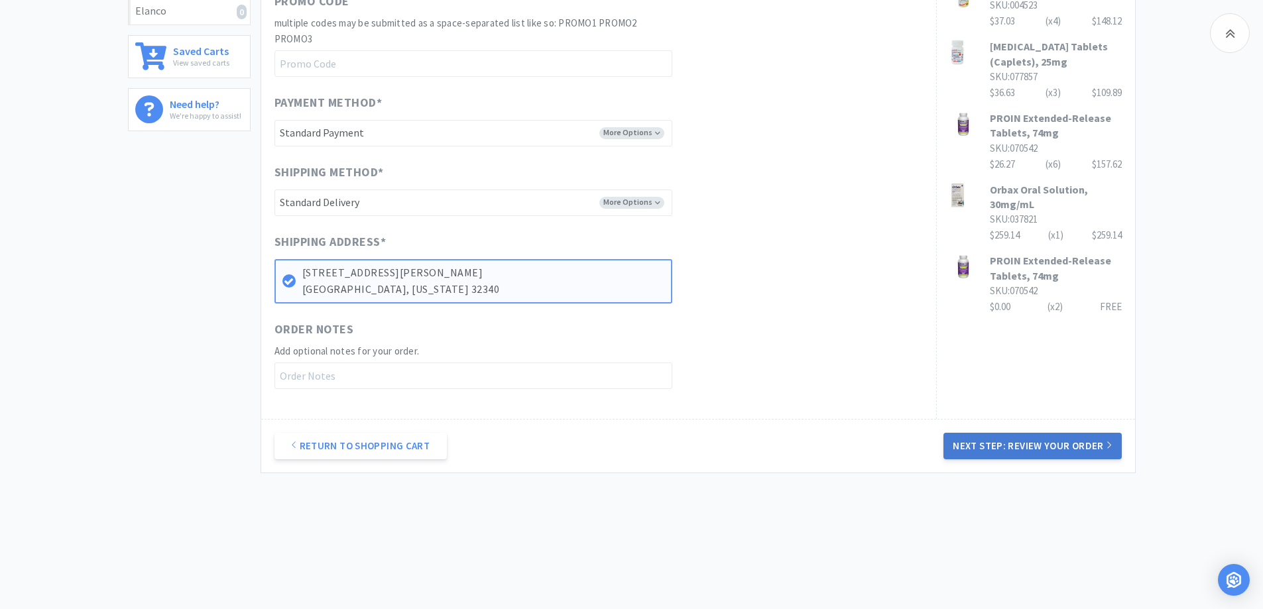
click at [989, 442] on button "Next Step: Review Your Order" at bounding box center [1032, 446] width 178 height 27
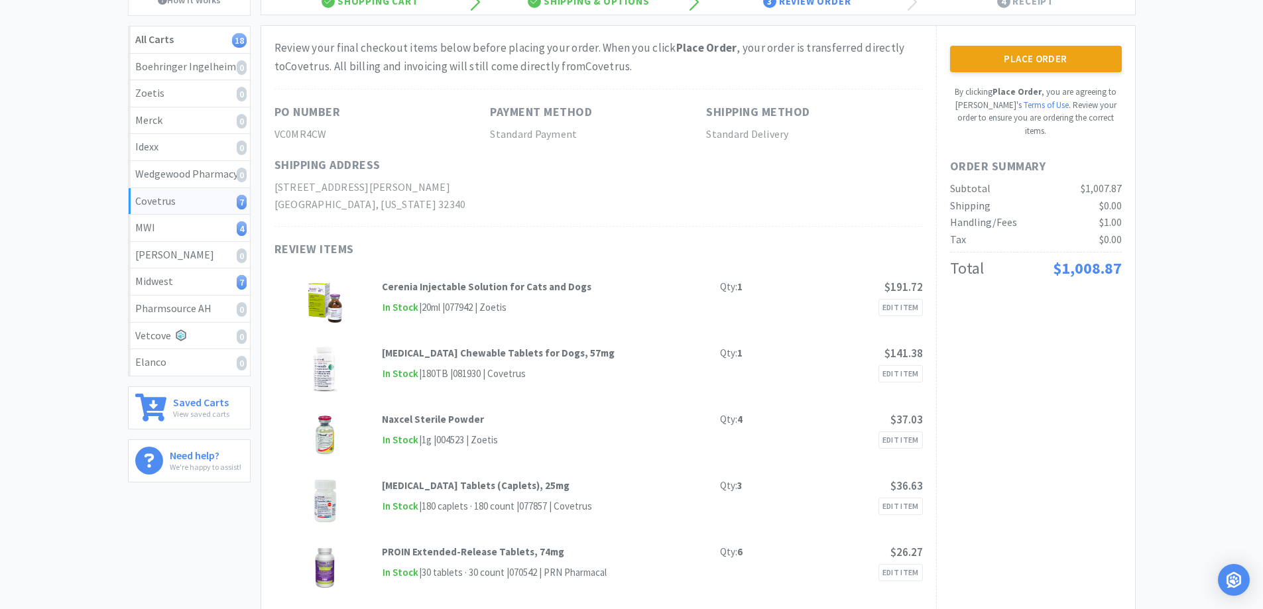
scroll to position [0, 0]
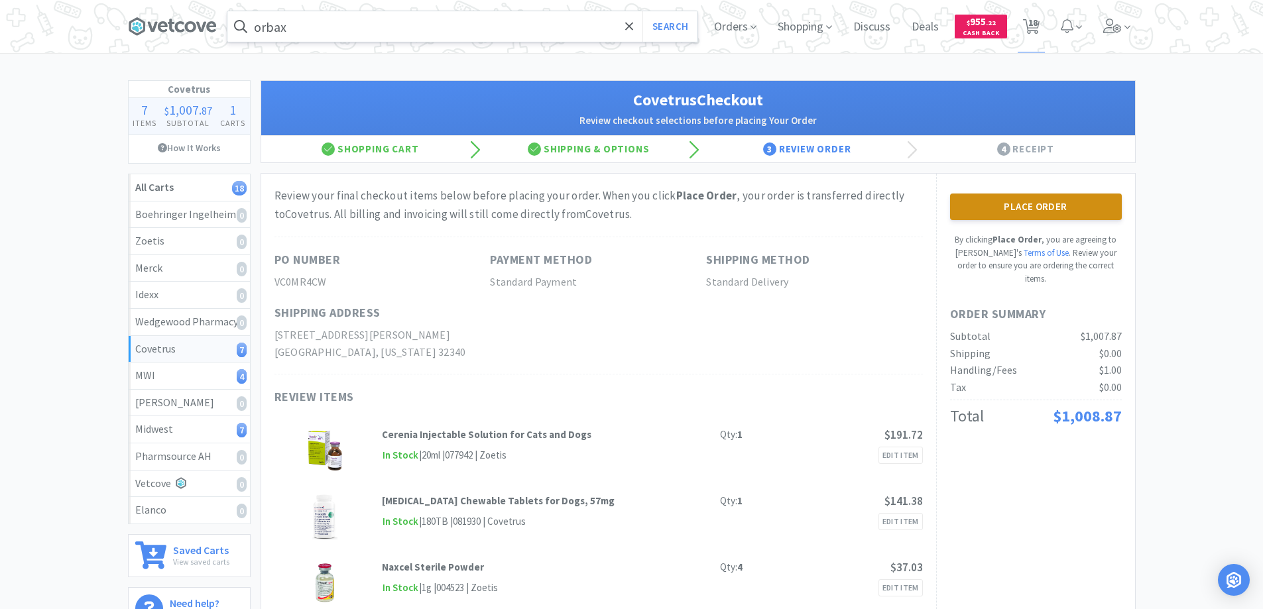
click at [1017, 206] on button "Place Order" at bounding box center [1036, 207] width 172 height 27
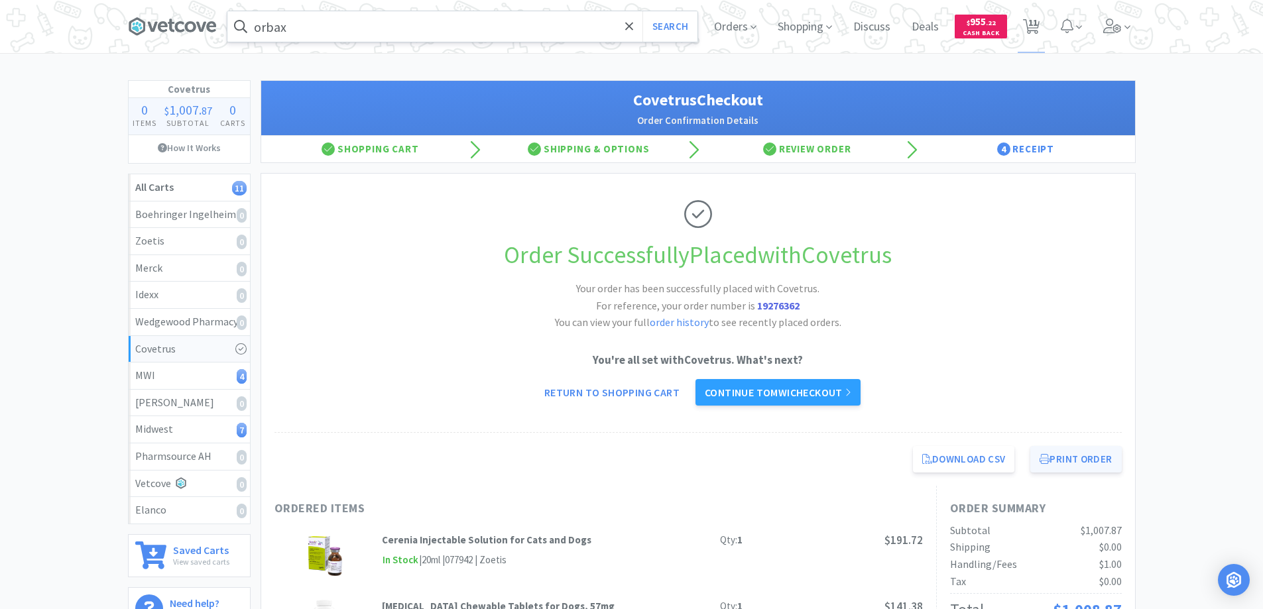
click at [1064, 456] on button "Print Order" at bounding box center [1075, 459] width 91 height 27
click at [747, 392] on link "Continue to MWI checkout" at bounding box center [777, 392] width 165 height 27
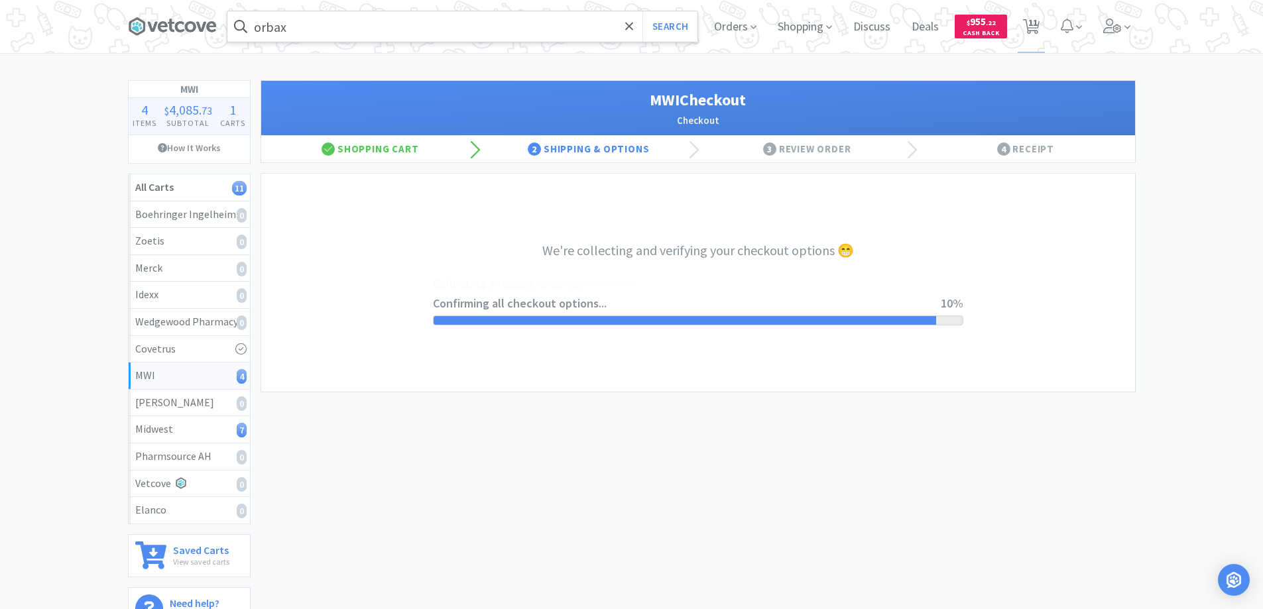
select select "STD_"
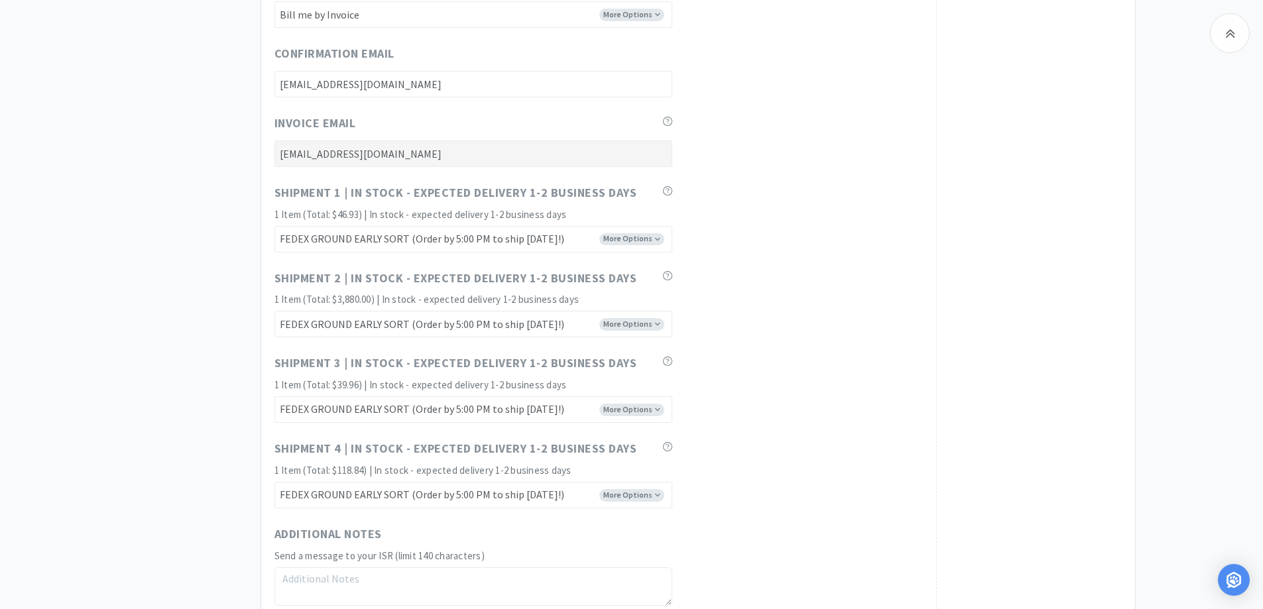
scroll to position [796, 0]
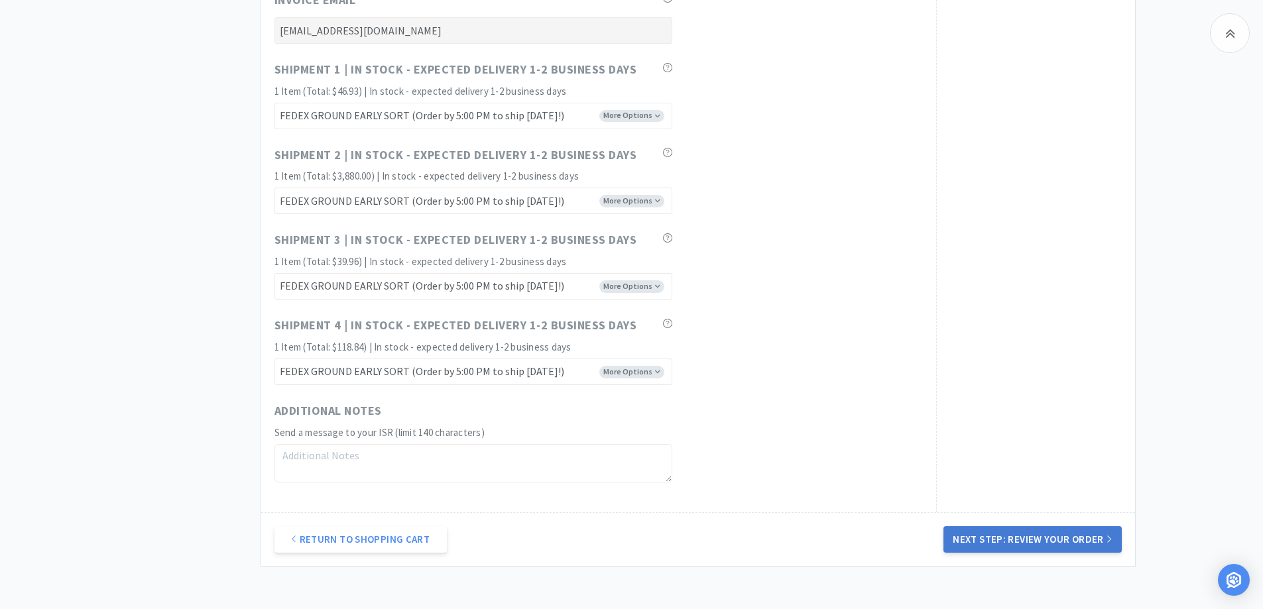
click at [1018, 536] on button "Next Step: Review Your Order" at bounding box center [1032, 539] width 178 height 27
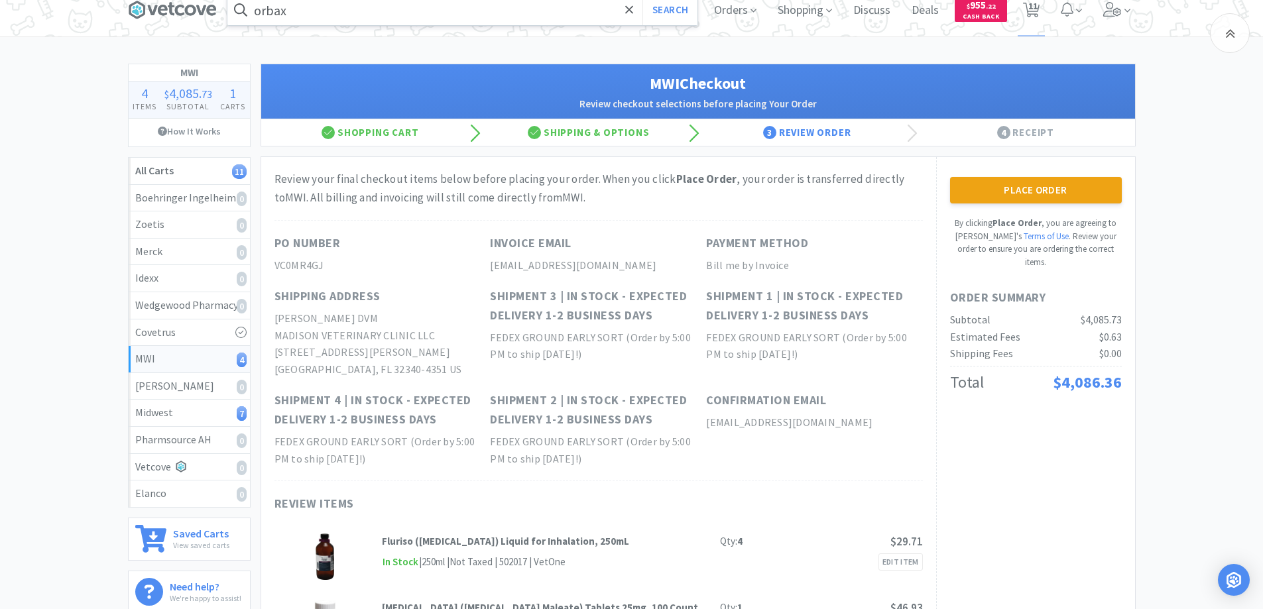
scroll to position [9, 0]
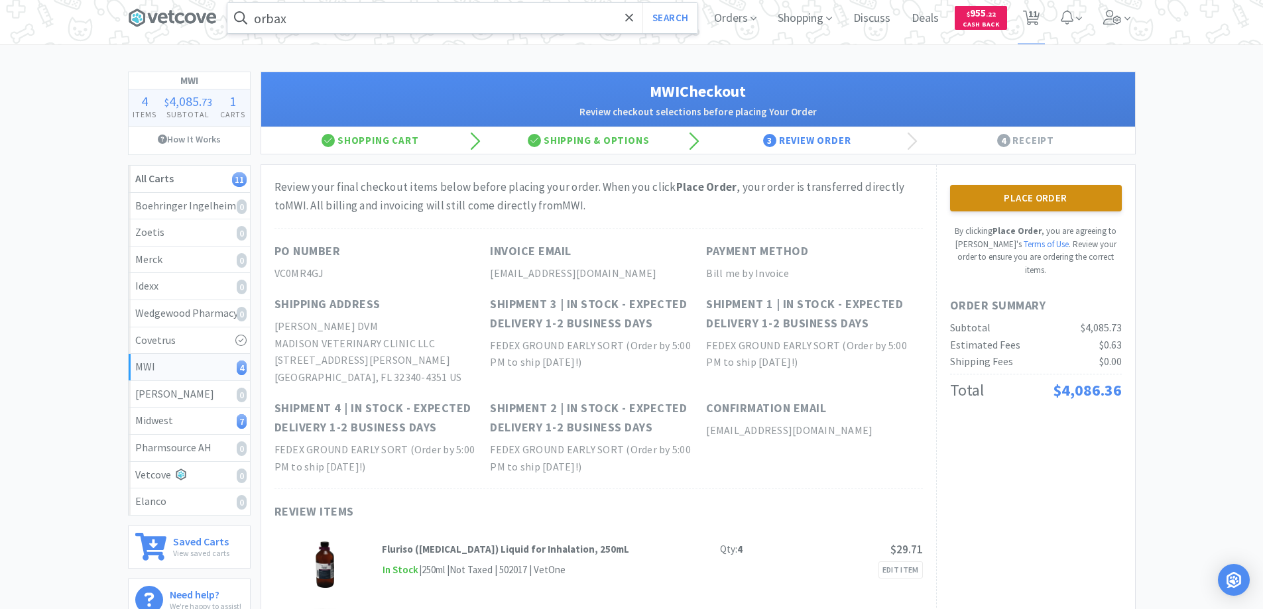
click at [1024, 197] on button "Place Order" at bounding box center [1036, 198] width 172 height 27
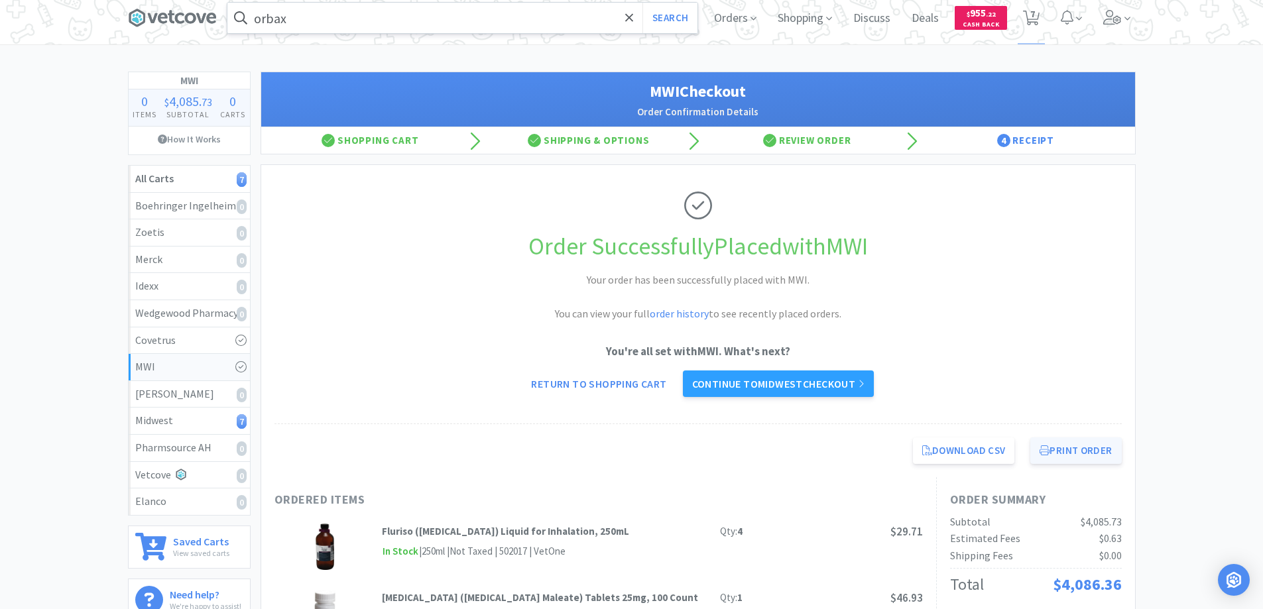
click at [1066, 451] on button "Print Order" at bounding box center [1075, 451] width 91 height 27
click at [764, 383] on link "Continue to Midwest checkout" at bounding box center [778, 384] width 191 height 27
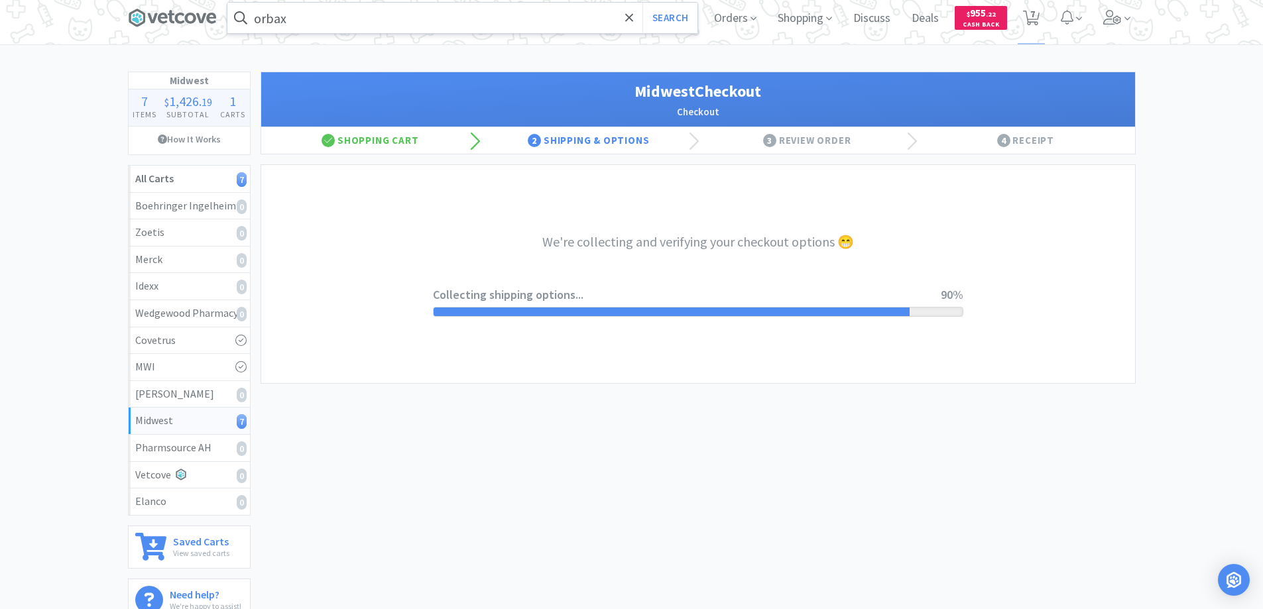
select select "3"
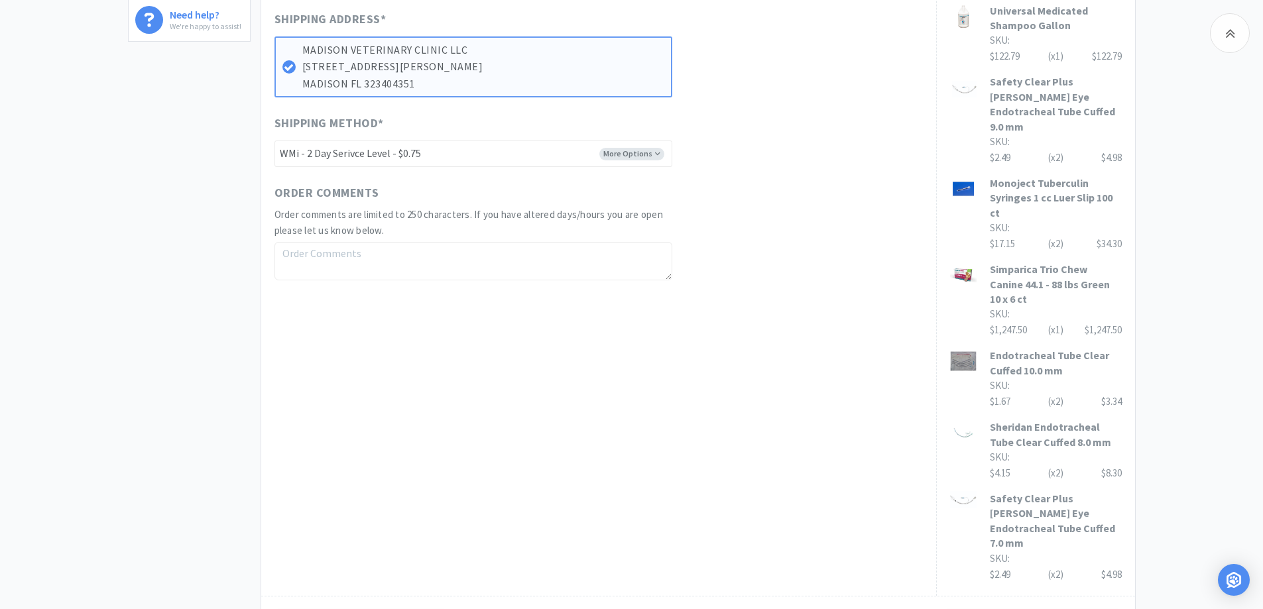
scroll to position [597, 0]
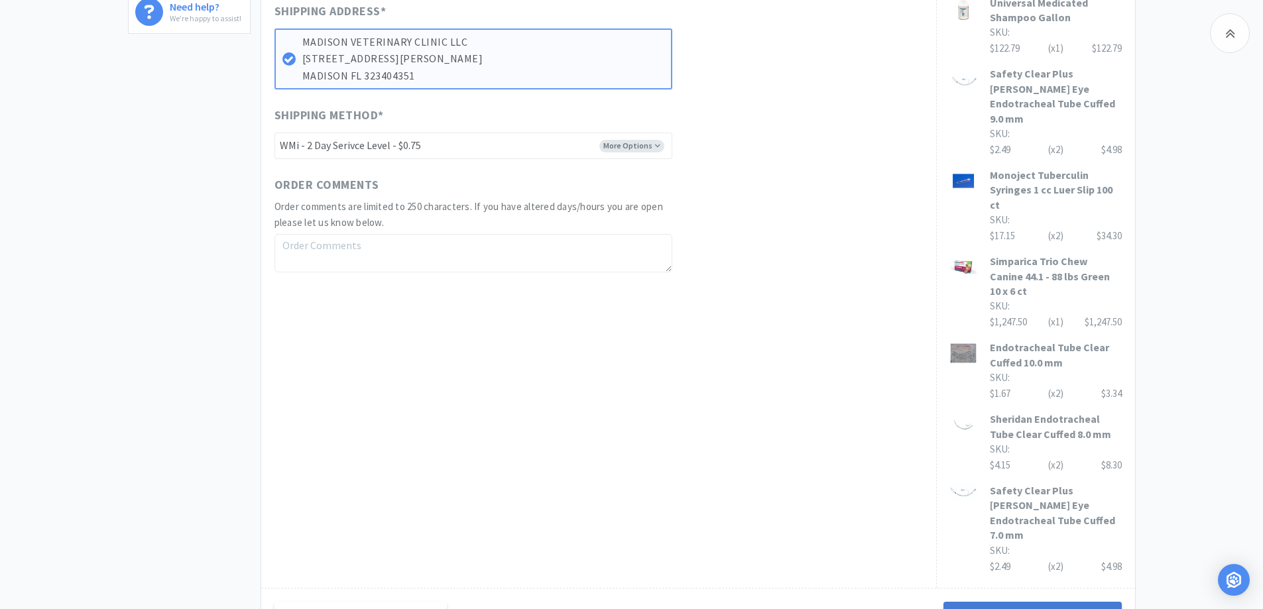
click at [1030, 602] on button "Next Step: Review Your Order" at bounding box center [1032, 615] width 178 height 27
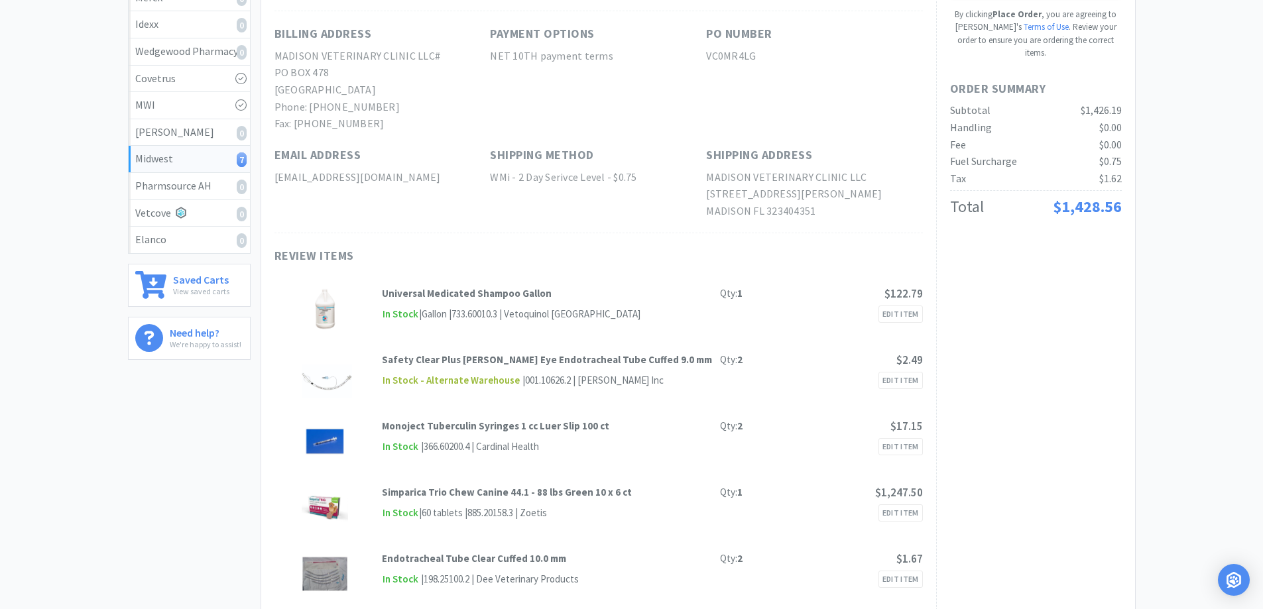
scroll to position [66, 0]
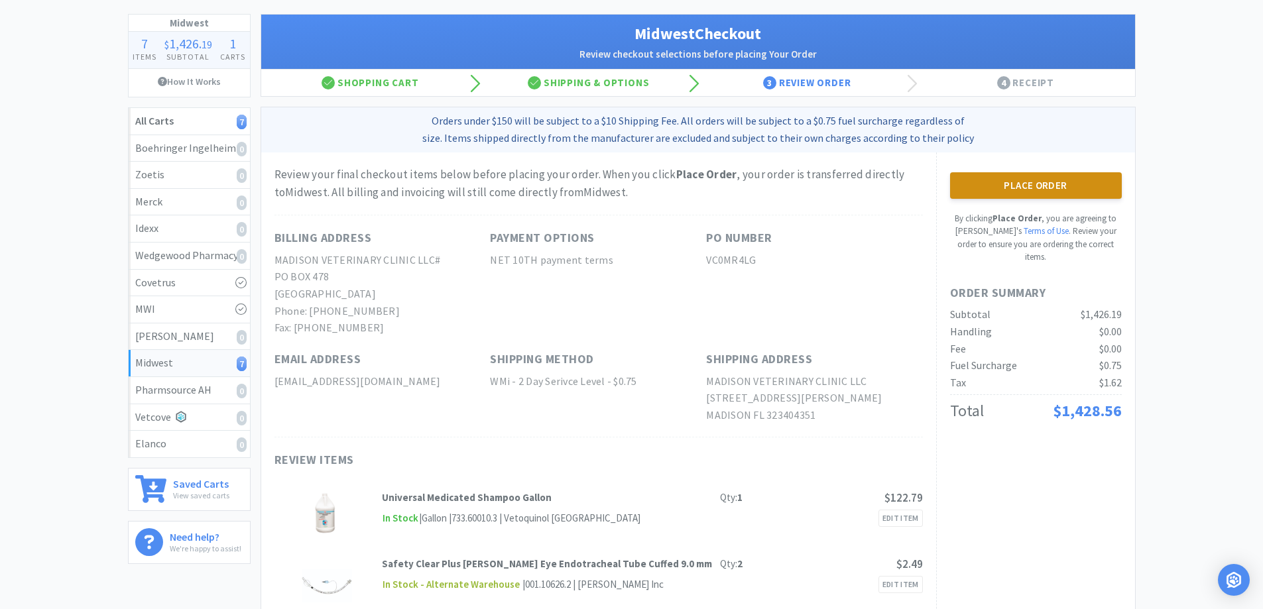
click at [1027, 183] on button "Place Order" at bounding box center [1036, 185] width 172 height 27
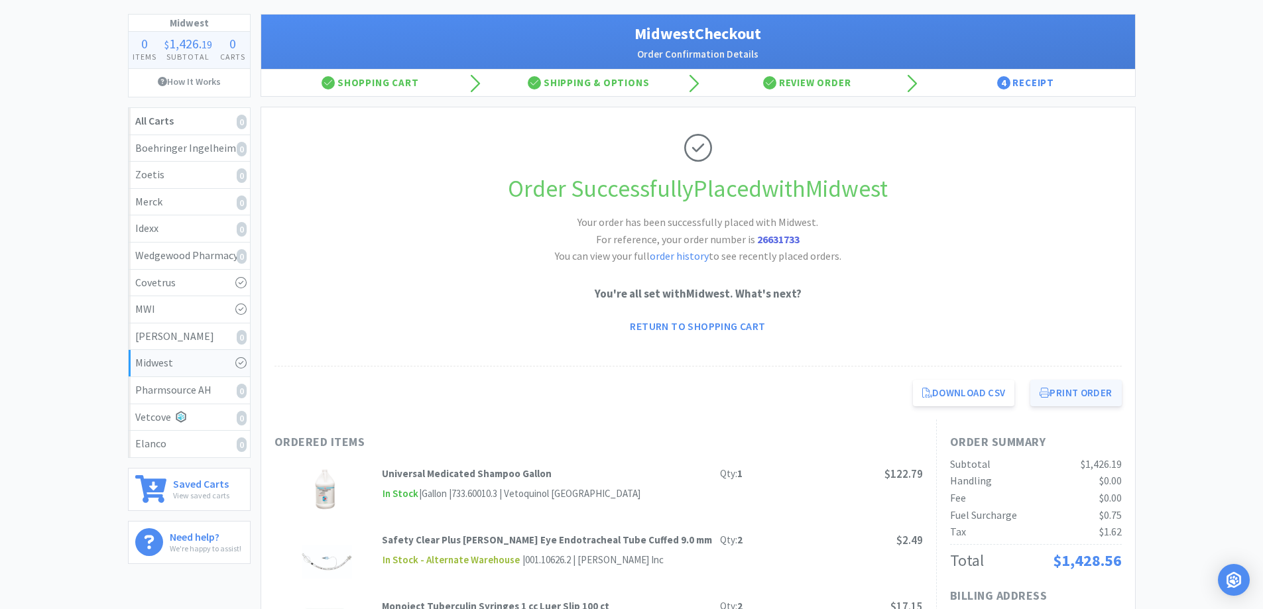
click at [1071, 392] on button "Print Order" at bounding box center [1075, 393] width 91 height 27
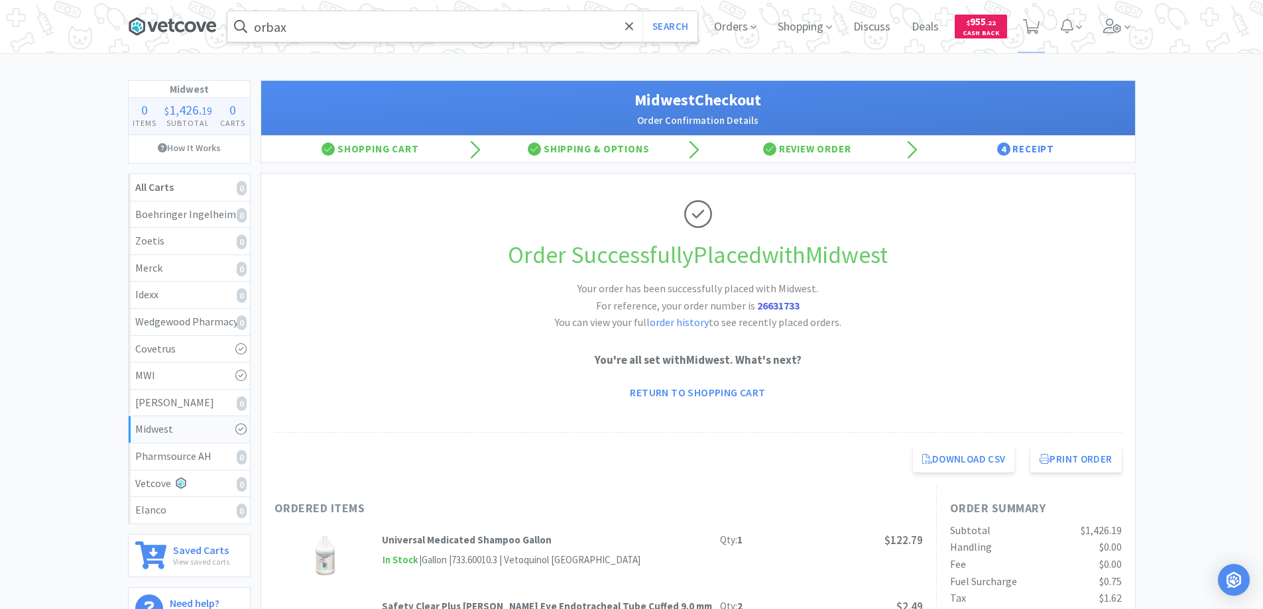
click at [164, 25] on icon at bounding box center [172, 27] width 89 height 20
